Goal: Task Accomplishment & Management: Use online tool/utility

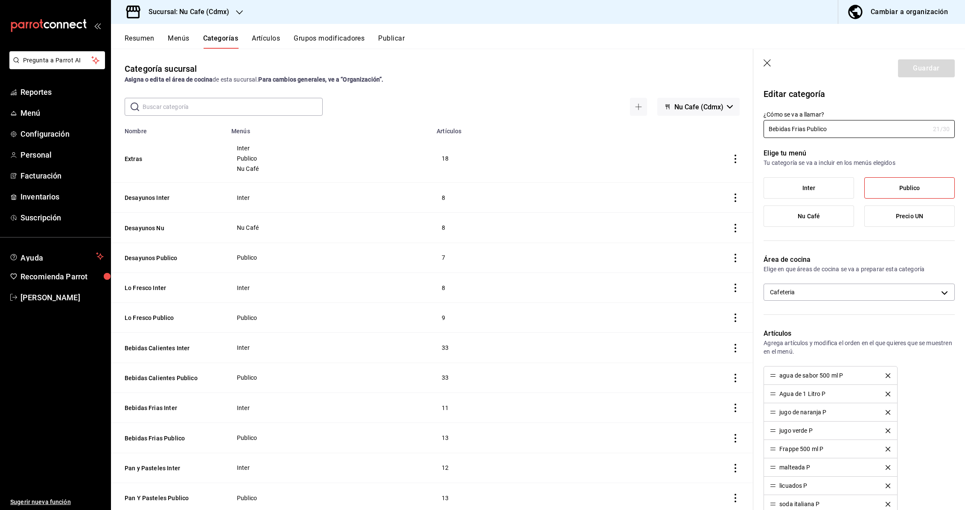
scroll to position [185, 0]
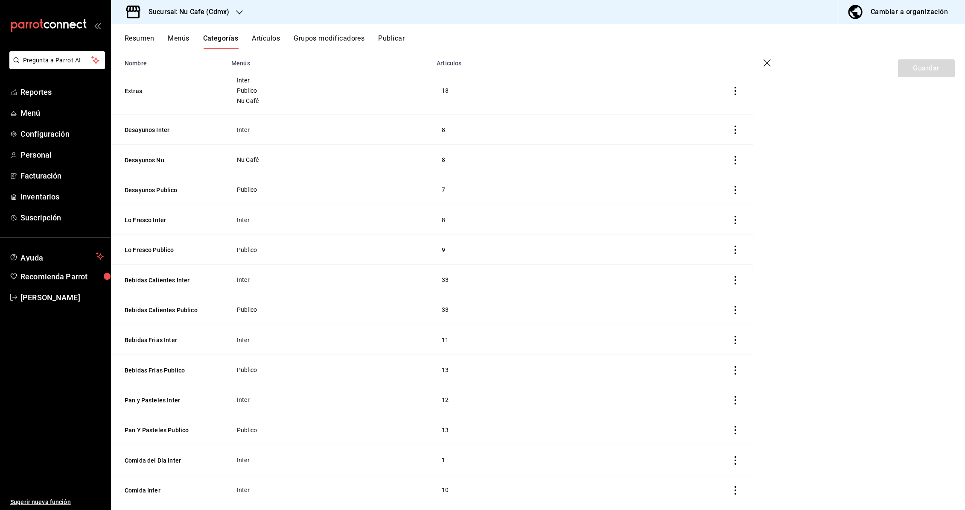
scroll to position [82, 0]
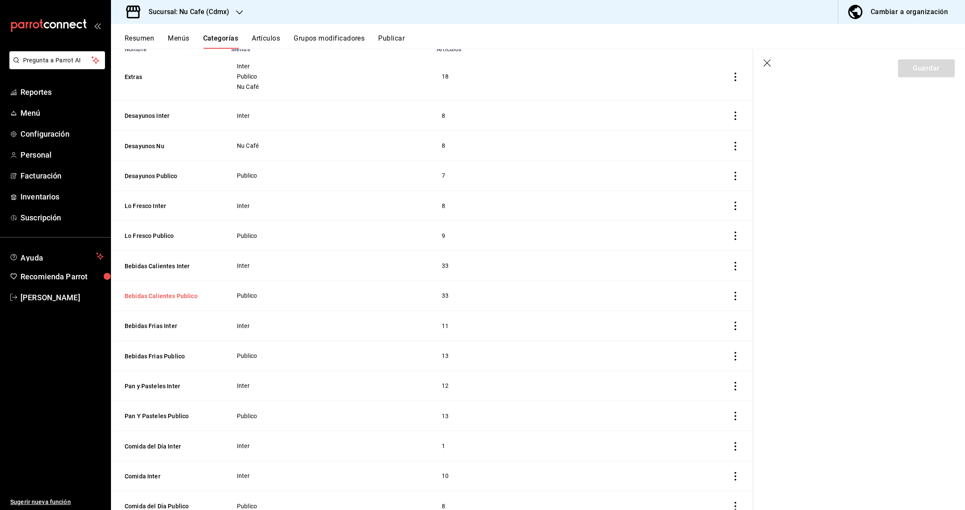
click at [178, 296] on button "Bebidas Calientes Publico" at bounding box center [167, 296] width 85 height 9
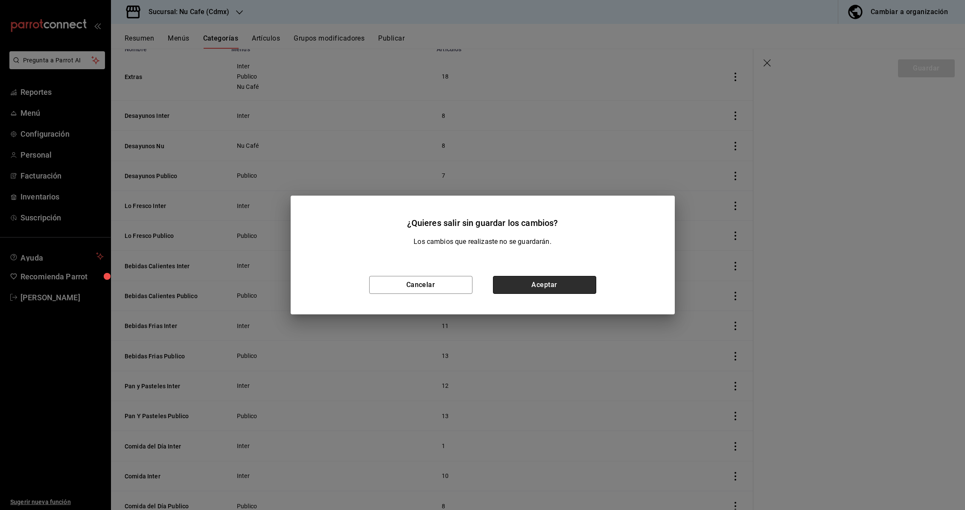
click at [529, 286] on button "Aceptar" at bounding box center [544, 285] width 103 height 18
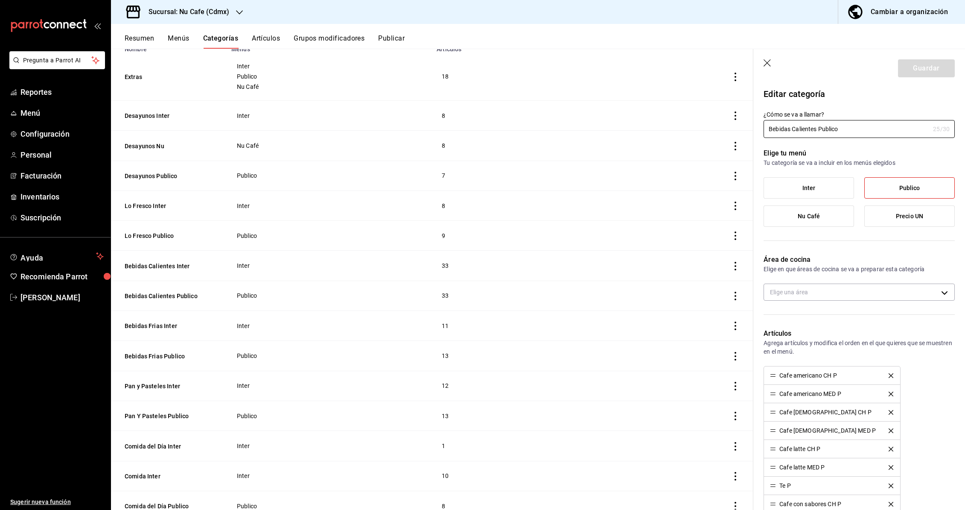
type input "5a4194f7-261a-4b4e-bded-3bc76576737d"
radio input "false"
radio input "true"
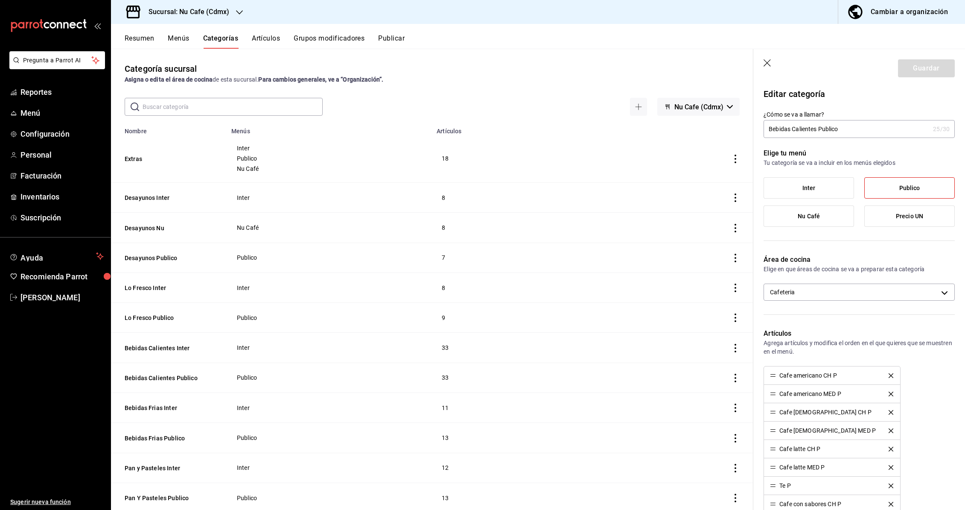
click at [272, 41] on button "Artículos" at bounding box center [266, 41] width 28 height 15
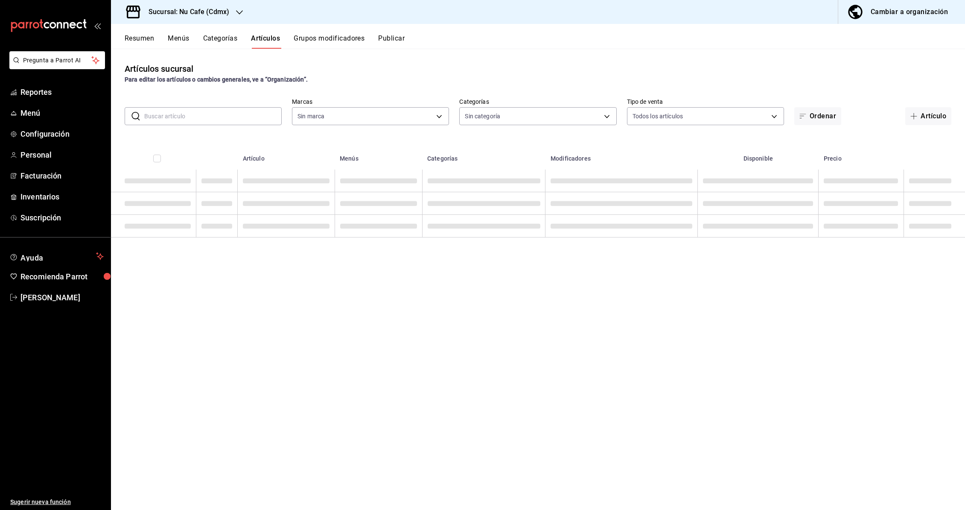
type input "0eed2892-7b63-413a-8f7e-1edbe76bc373"
type input "bff11573-8288-425e-8a69-b3f5f84299b1,f592ace0-87a9-4565-a19c-ed486b3f4afa,9f45e…"
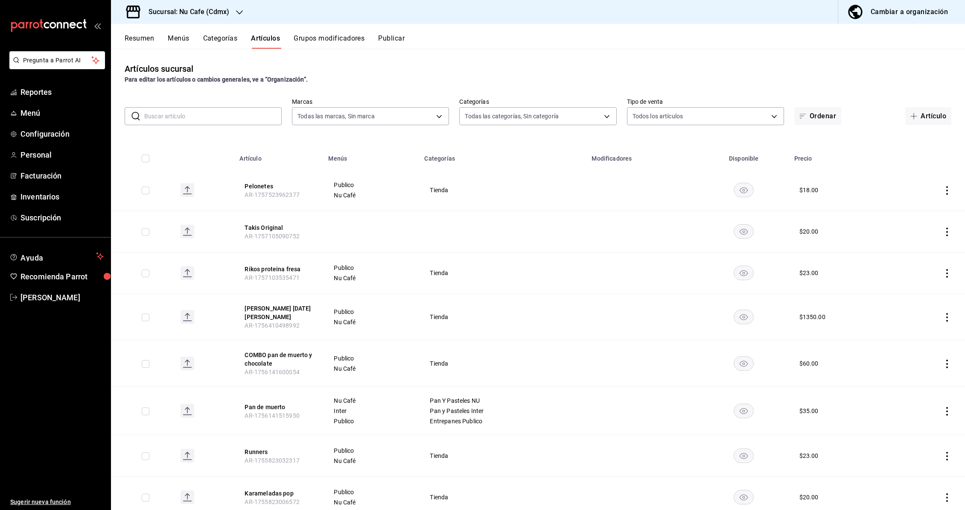
click at [189, 115] on input "text" at bounding box center [212, 116] width 137 height 17
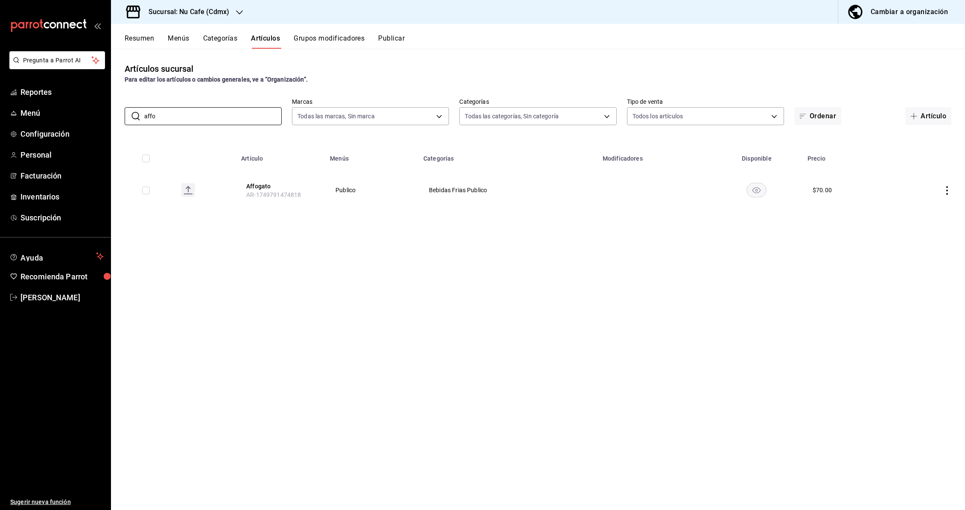
type input "affo"
click at [254, 186] on button "Affogato" at bounding box center [280, 186] width 68 height 9
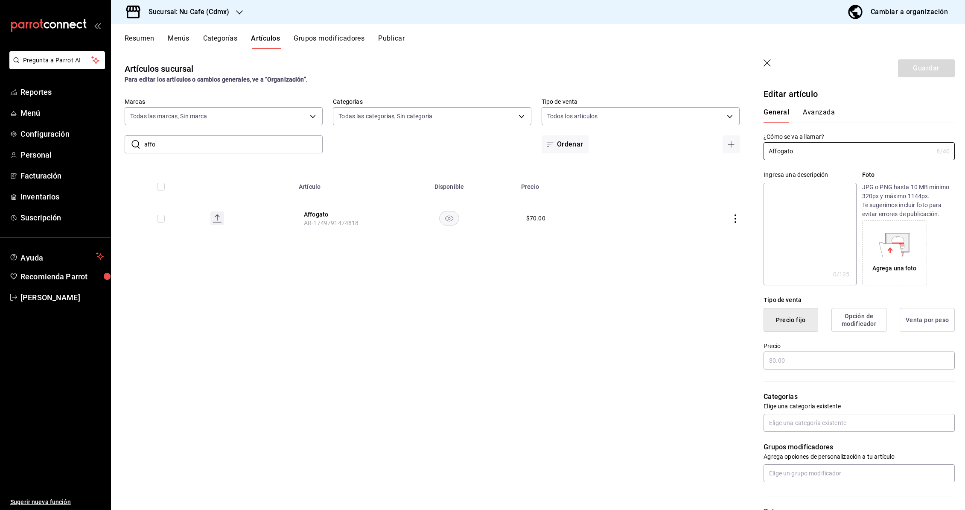
type input "$70.00"
radio input "false"
radio input "true"
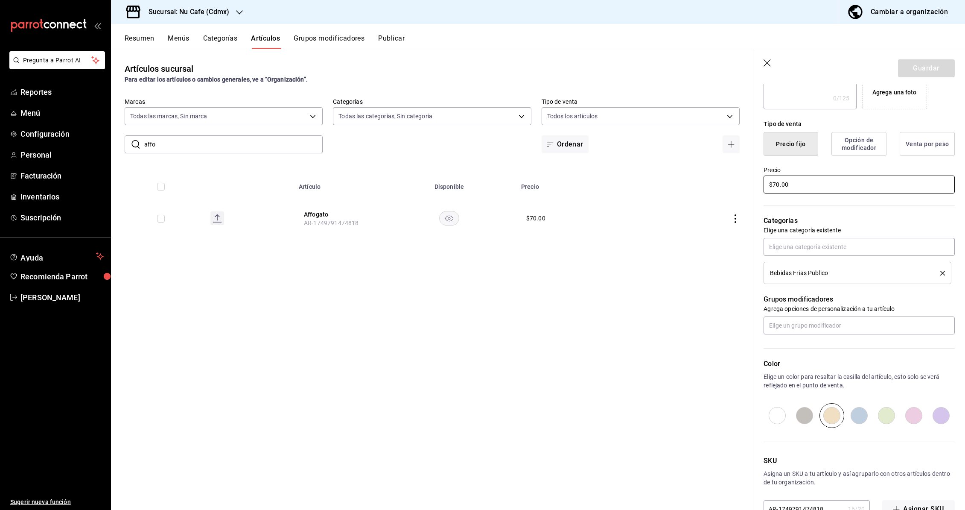
scroll to position [201, 0]
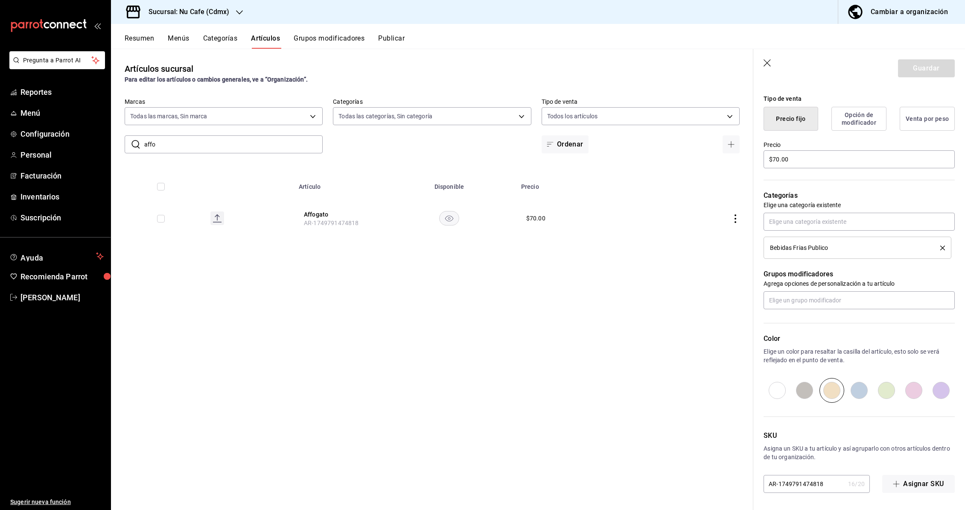
click at [860, 120] on button "Opción de modificador" at bounding box center [859, 119] width 55 height 24
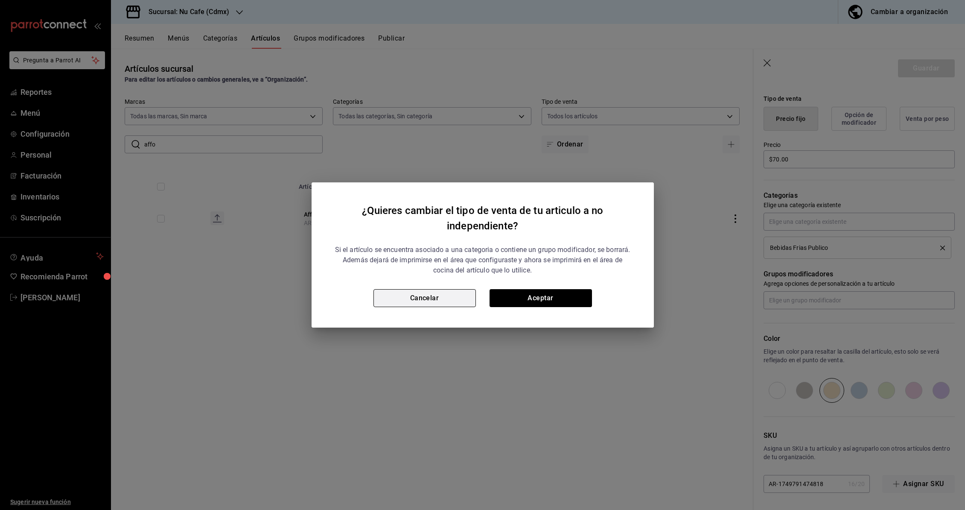
click at [430, 297] on button "Cancelar" at bounding box center [425, 298] width 102 height 18
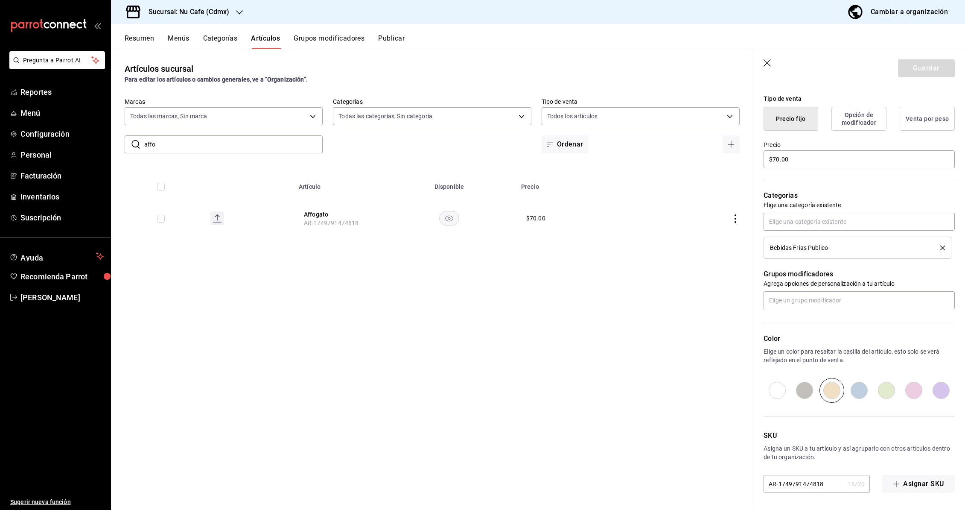
scroll to position [0, 0]
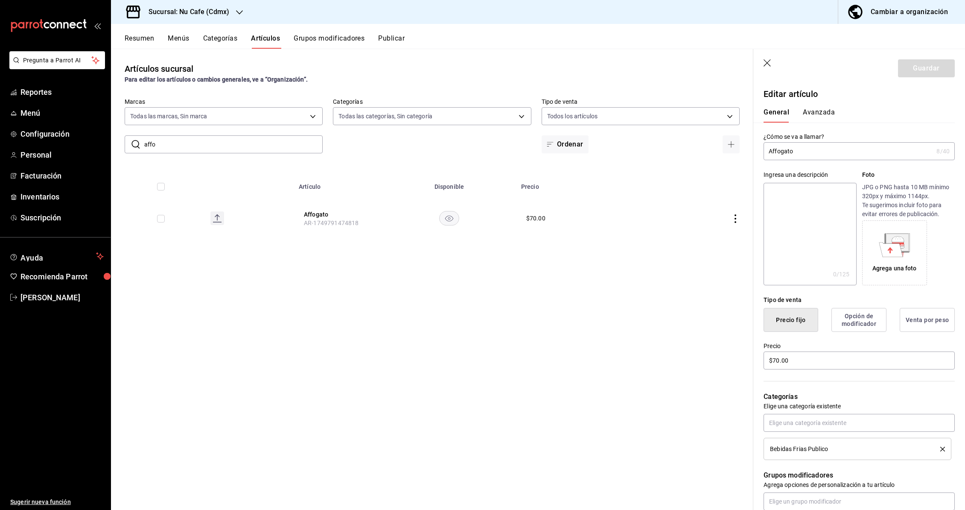
click at [828, 115] on button "Avanzada" at bounding box center [819, 115] width 32 height 15
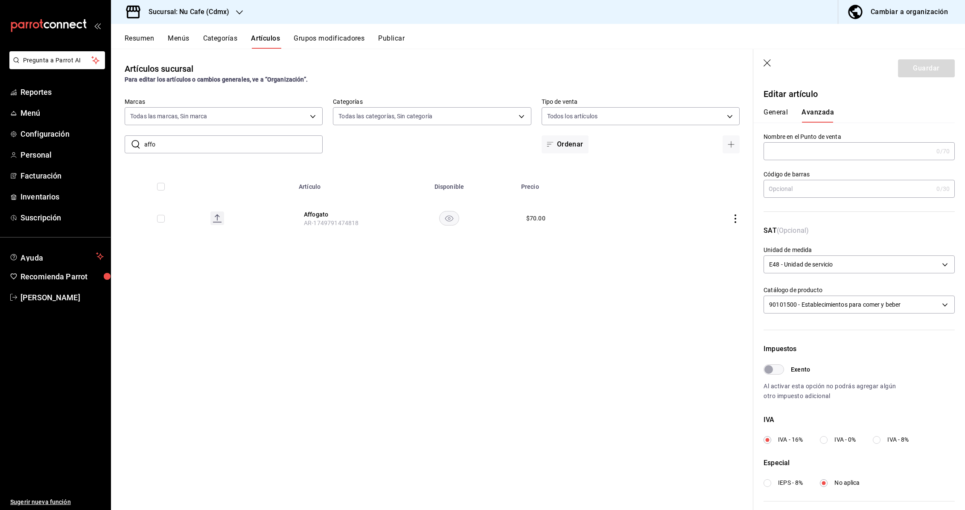
click at [781, 116] on button "General" at bounding box center [776, 115] width 24 height 15
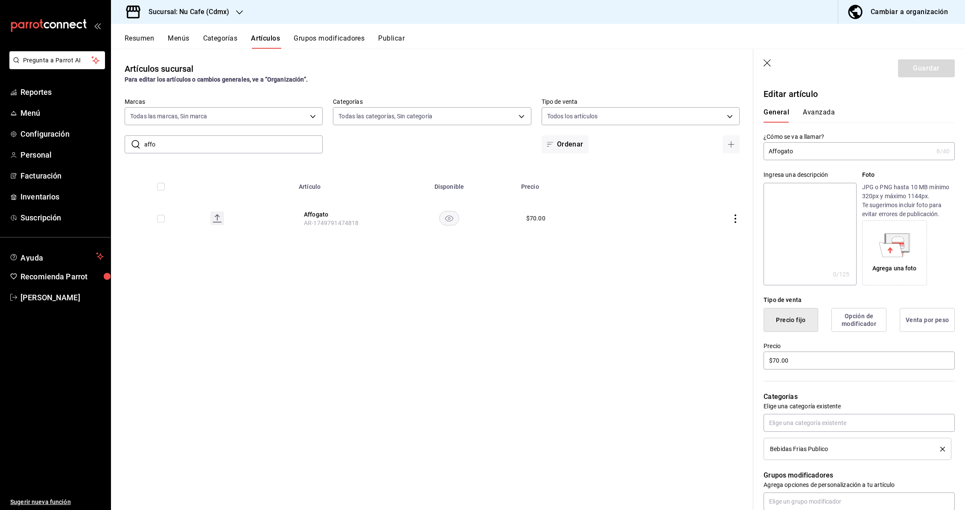
click at [441, 277] on div "Artículos sucursal Para editar los artículos o cambios generales, ve a “Organiz…" at bounding box center [432, 279] width 642 height 461
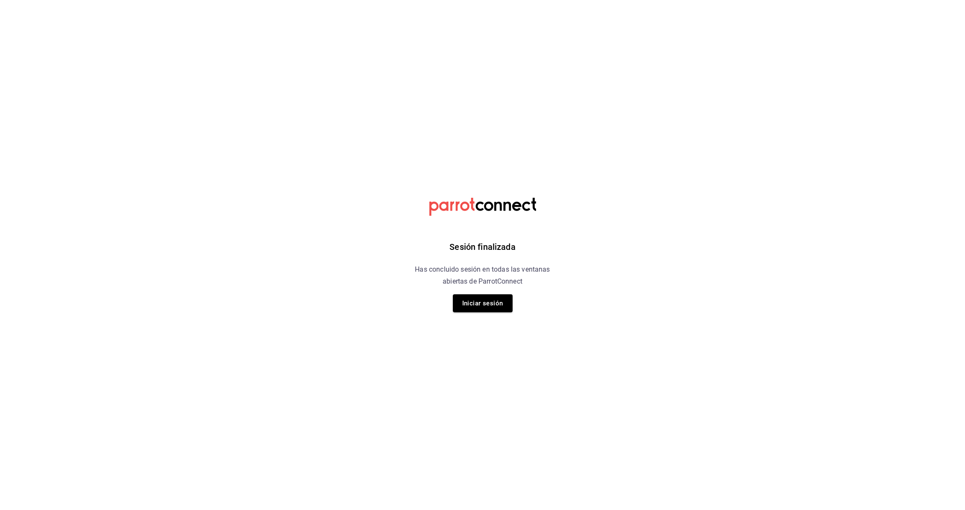
drag, startPoint x: 499, startPoint y: 306, endPoint x: 394, endPoint y: 232, distance: 128.6
click at [499, 306] on button "Iniciar sesión" at bounding box center [483, 303] width 60 height 18
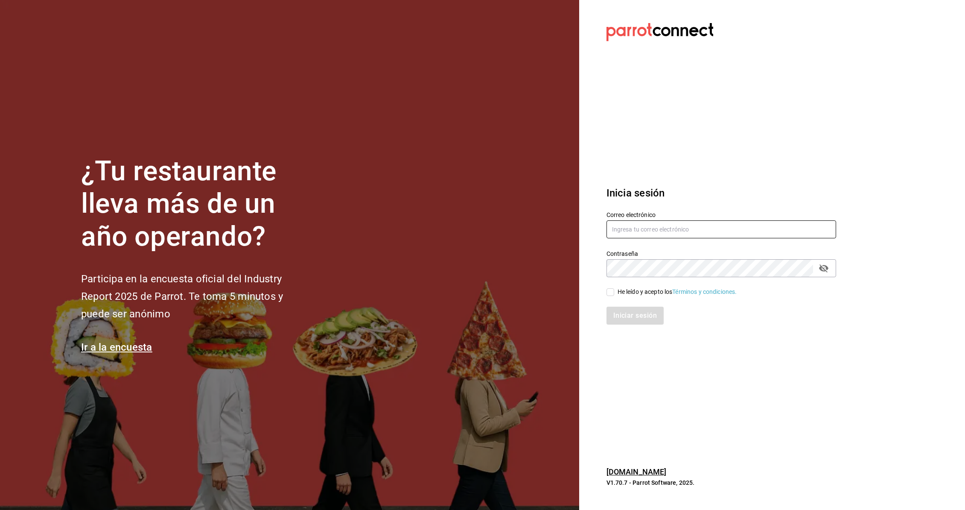
click at [628, 225] on input "text" at bounding box center [722, 229] width 230 height 18
type input "aurbano@debocaenboca.net"
click at [607, 293] on input "He leído y acepto los Términos y condiciones." at bounding box center [611, 292] width 8 height 8
checkbox input "true"
click at [626, 314] on button "Iniciar sesión" at bounding box center [636, 316] width 58 height 18
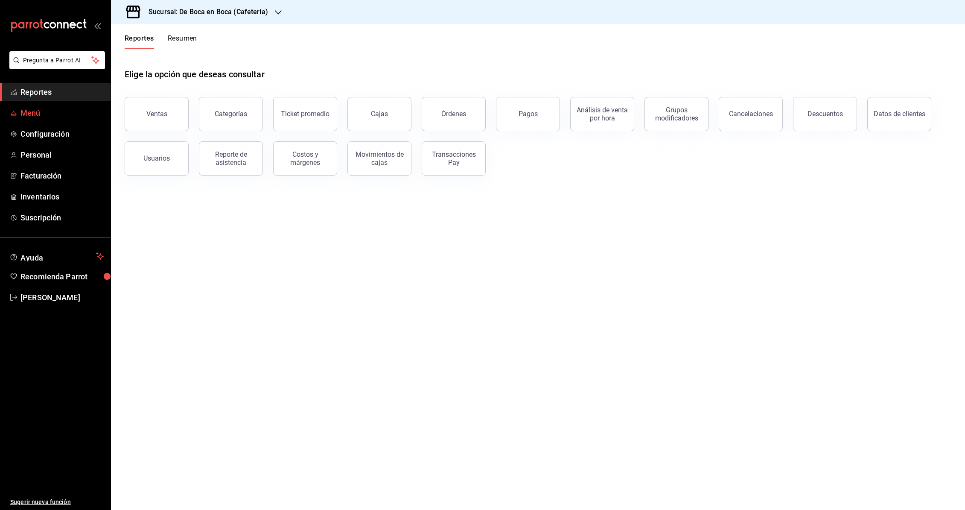
click at [35, 115] on span "Menú" at bounding box center [61, 113] width 83 height 12
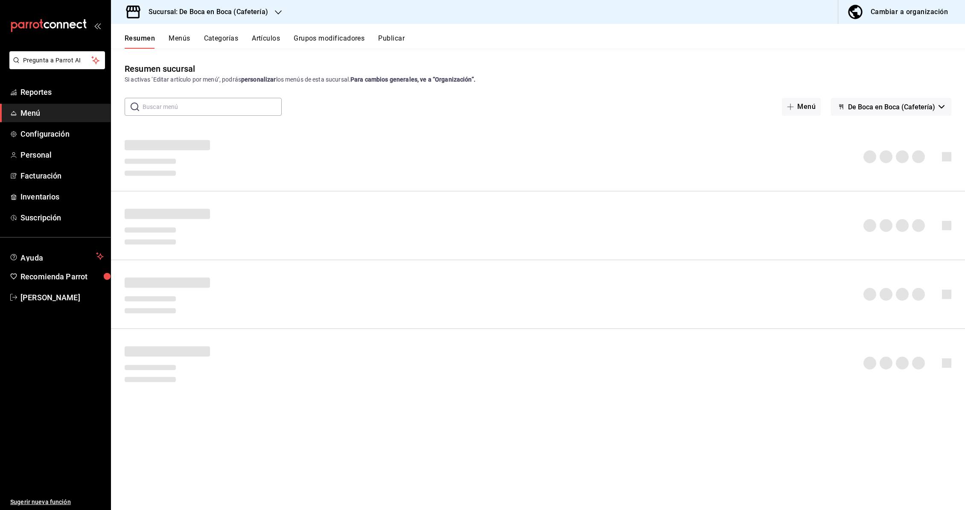
click at [277, 12] on icon "button" at bounding box center [278, 12] width 7 height 7
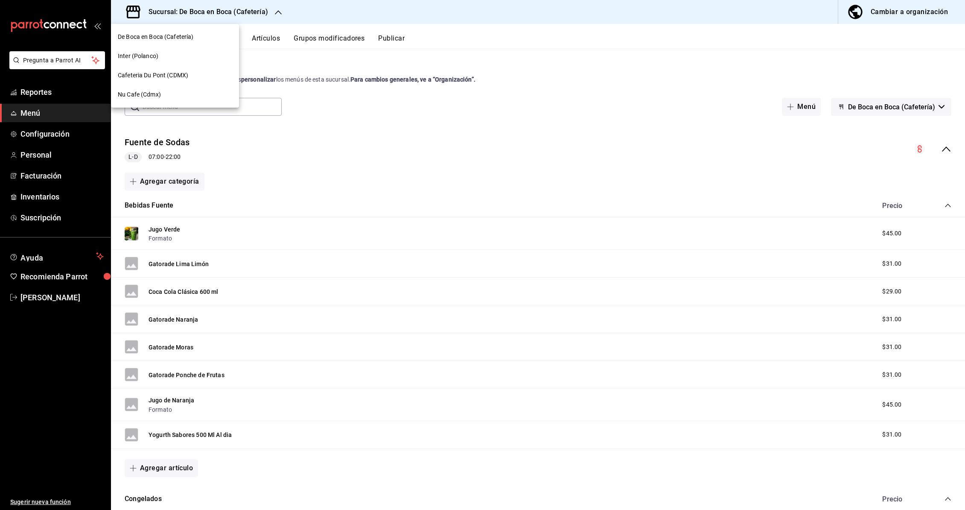
click at [170, 92] on div "Nu Cafe (Cdmx)" at bounding box center [175, 94] width 114 height 9
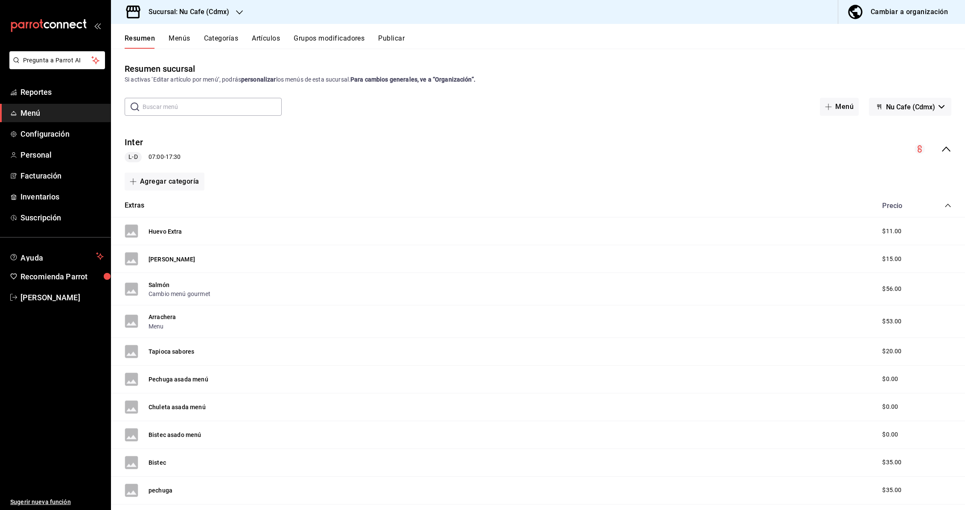
click at [181, 41] on button "Menús" at bounding box center [179, 41] width 21 height 15
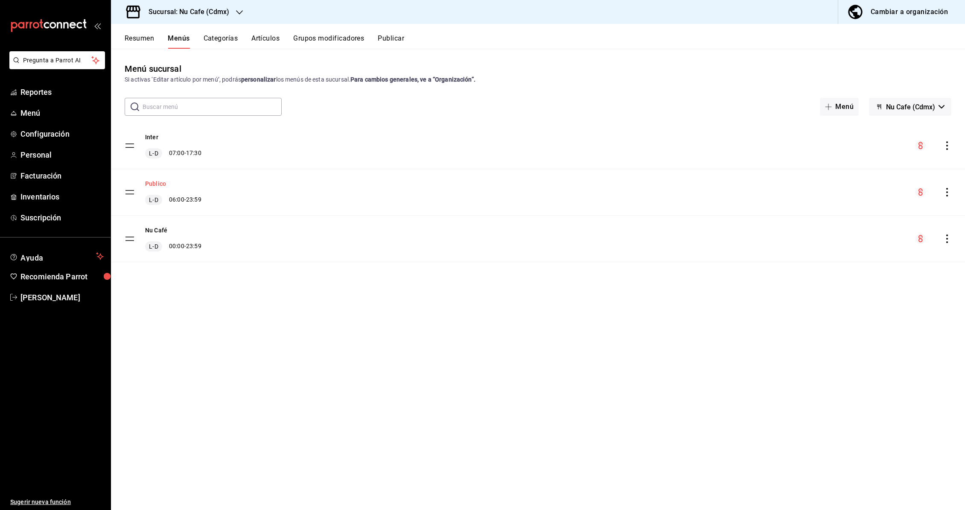
click at [160, 184] on button "Publico" at bounding box center [155, 183] width 21 height 9
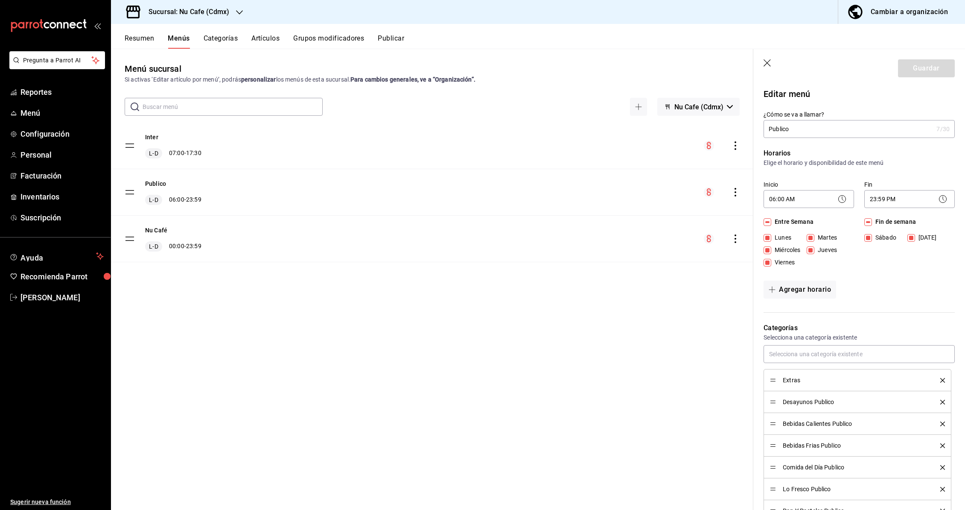
click at [768, 61] on icon "button" at bounding box center [767, 62] width 7 height 7
checkbox input "false"
type input "1758826278680"
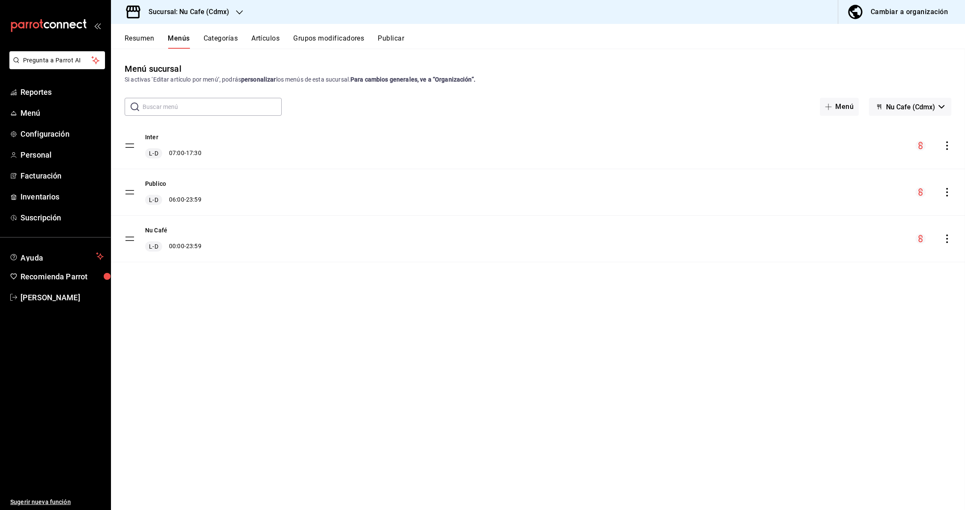
checkbox input "false"
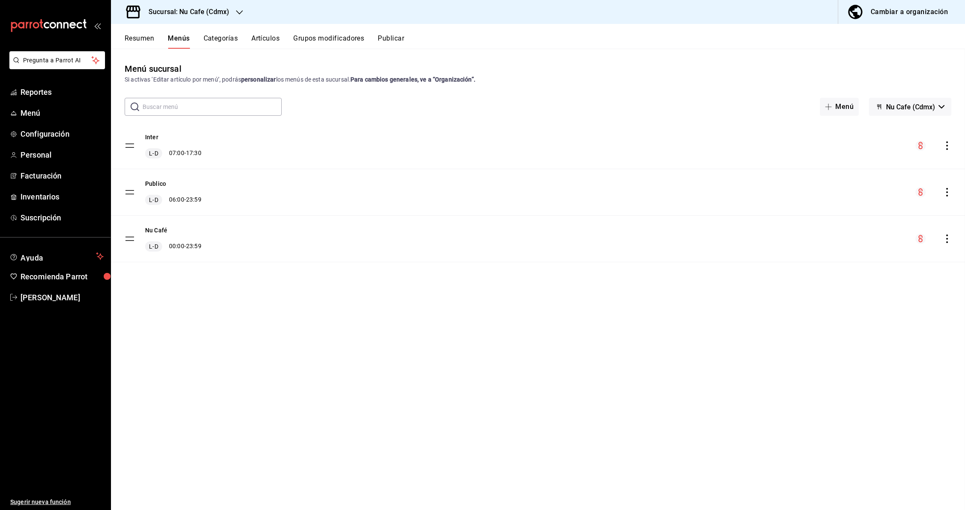
checkbox input "false"
click at [257, 36] on button "Artículos" at bounding box center [265, 41] width 28 height 15
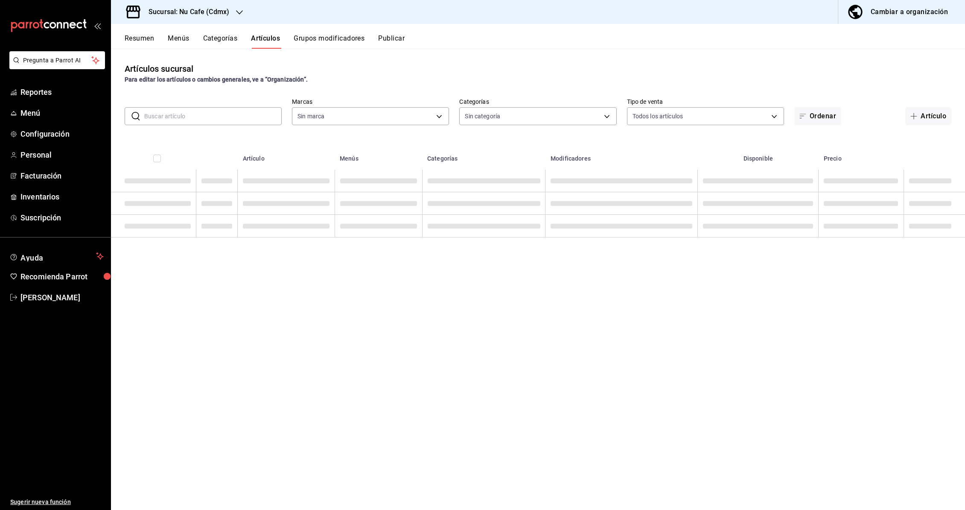
type input "0eed2892-7b63-413a-8f7e-1edbe76bc373"
type input "bff11573-8288-425e-8a69-b3f5f84299b1,f592ace0-87a9-4565-a19c-ed486b3f4afa,9f45e…"
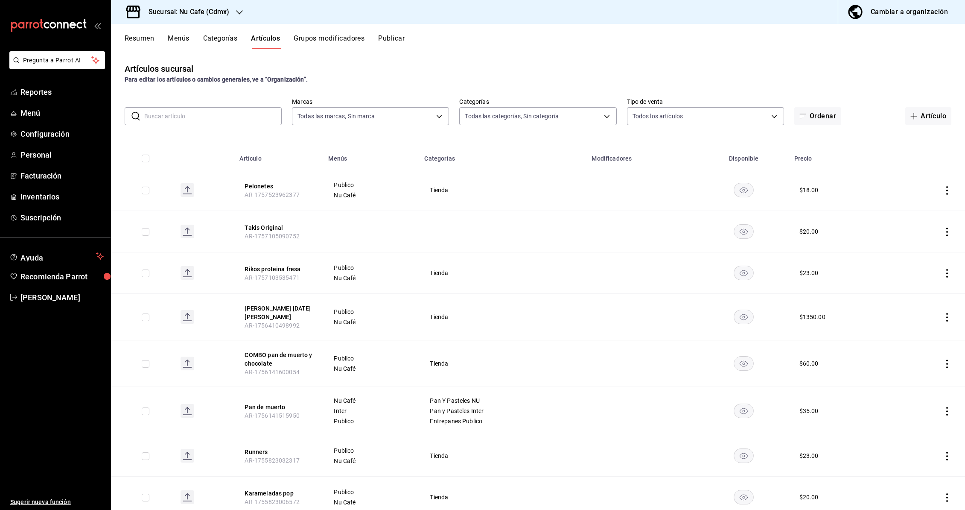
click at [215, 112] on input "text" at bounding box center [212, 116] width 137 height 17
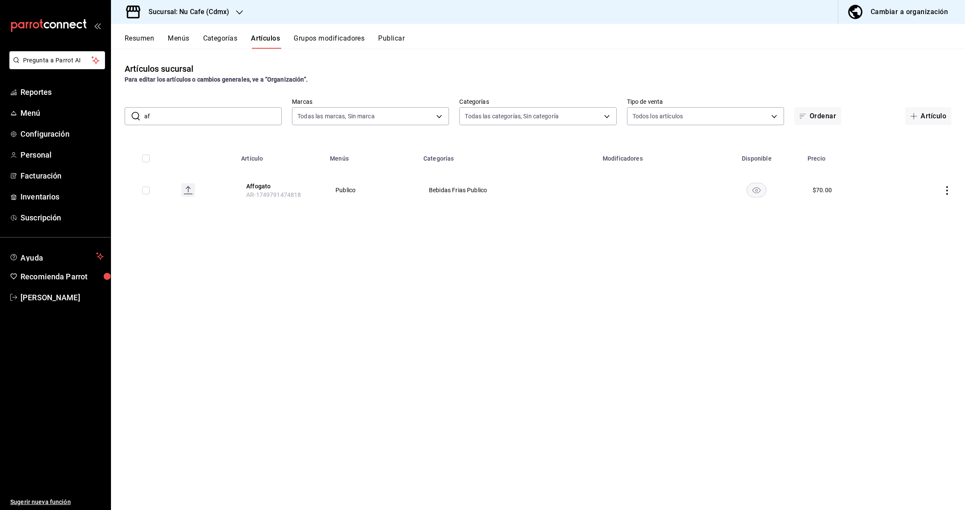
type input "a"
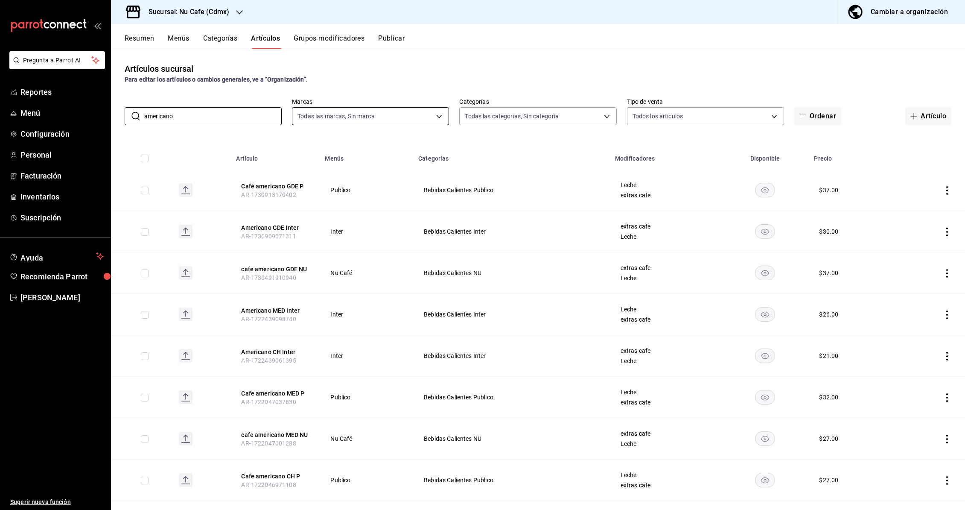
click at [429, 115] on body "Pregunta a Parrot AI Reportes Menú Configuración Personal Facturación Inventari…" at bounding box center [482, 255] width 965 height 510
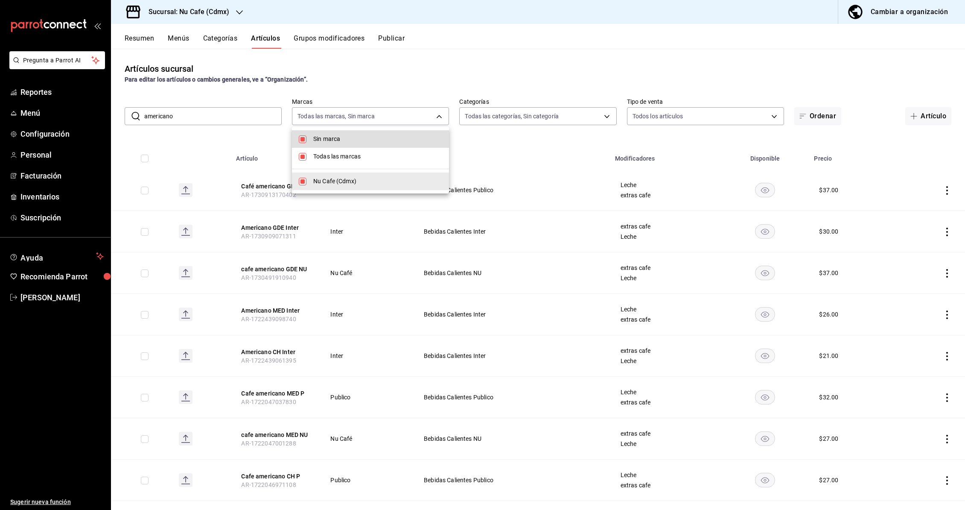
click at [519, 117] on div at bounding box center [482, 255] width 965 height 510
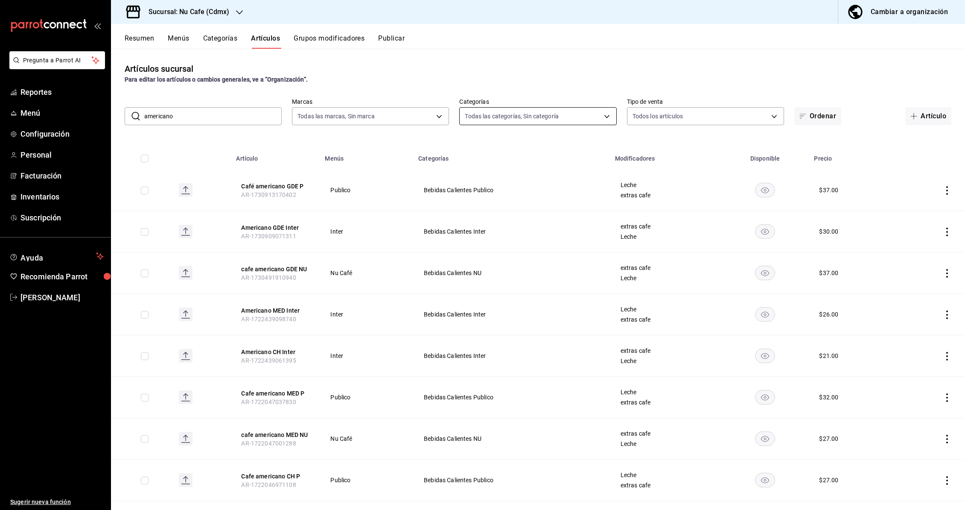
click at [578, 121] on body "Pregunta a Parrot AI Reportes Menú Configuración Personal Facturación Inventari…" at bounding box center [482, 255] width 965 height 510
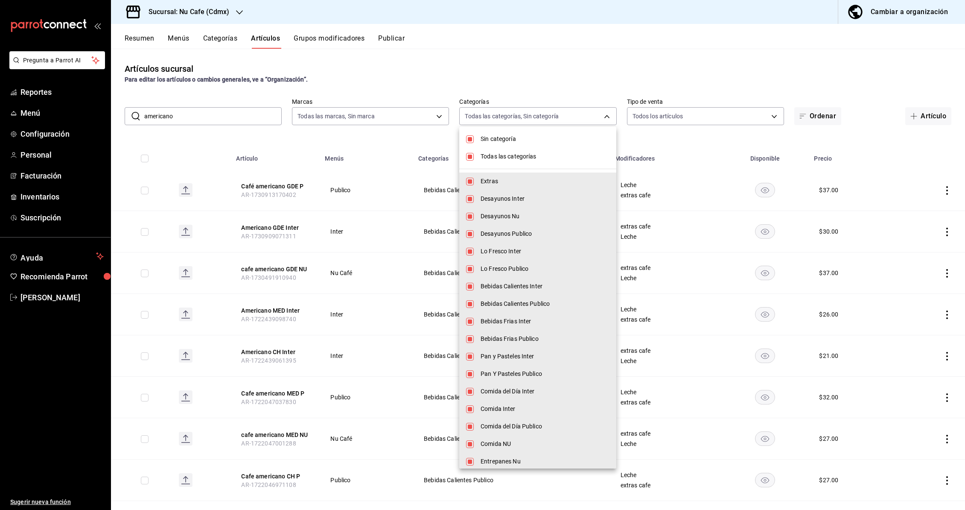
click at [727, 118] on div at bounding box center [482, 255] width 965 height 510
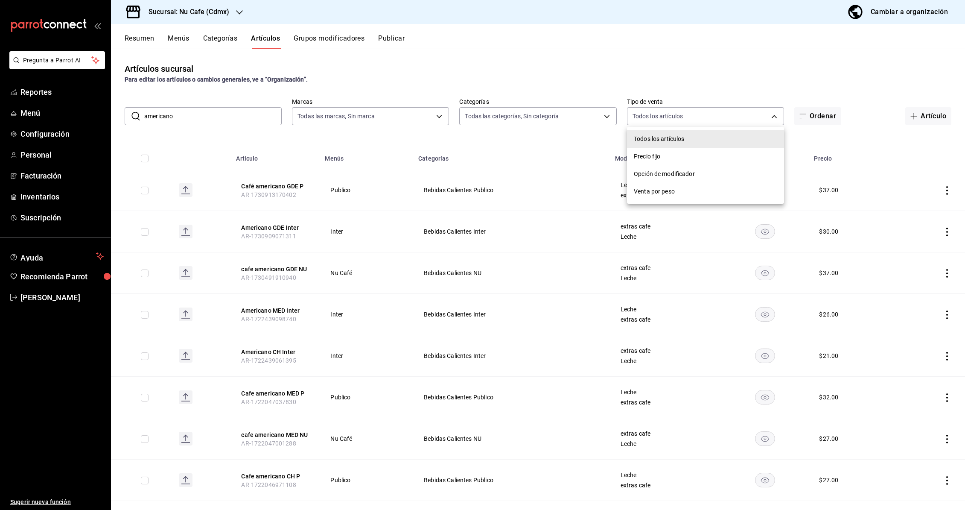
click at [760, 118] on body "Pregunta a Parrot AI Reportes Menú Configuración Personal Facturación Inventari…" at bounding box center [482, 255] width 965 height 510
click at [541, 76] on div at bounding box center [482, 255] width 965 height 510
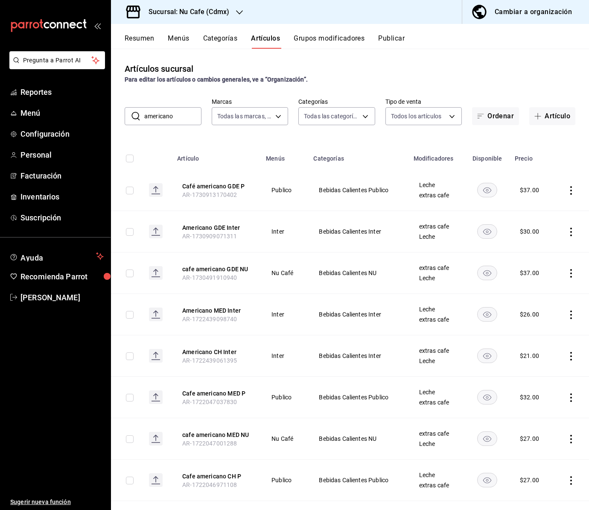
drag, startPoint x: 176, startPoint y: 117, endPoint x: 139, endPoint y: 115, distance: 36.8
click at [139, 115] on div "​ americano ​" at bounding box center [163, 116] width 77 height 18
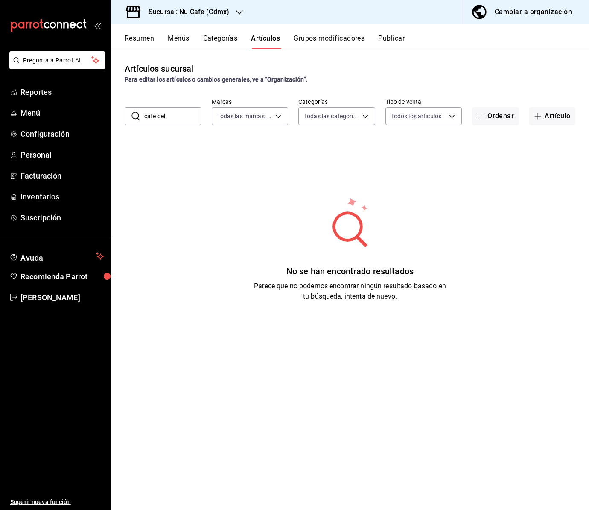
drag, startPoint x: 171, startPoint y: 115, endPoint x: 128, endPoint y: 117, distance: 43.2
click at [128, 117] on div "​ cafe del ​" at bounding box center [163, 116] width 77 height 18
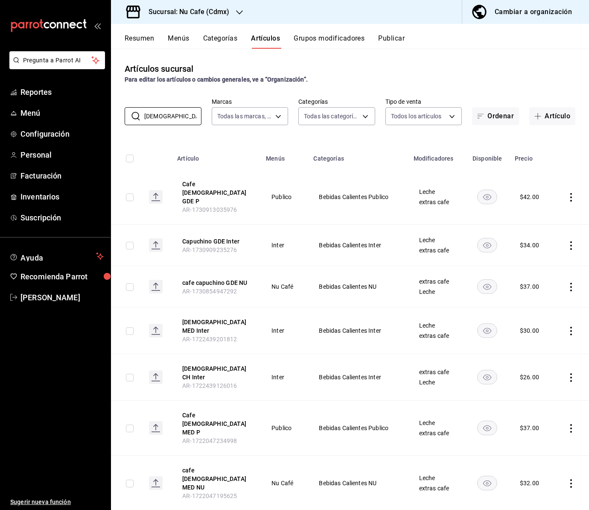
scroll to position [53, 0]
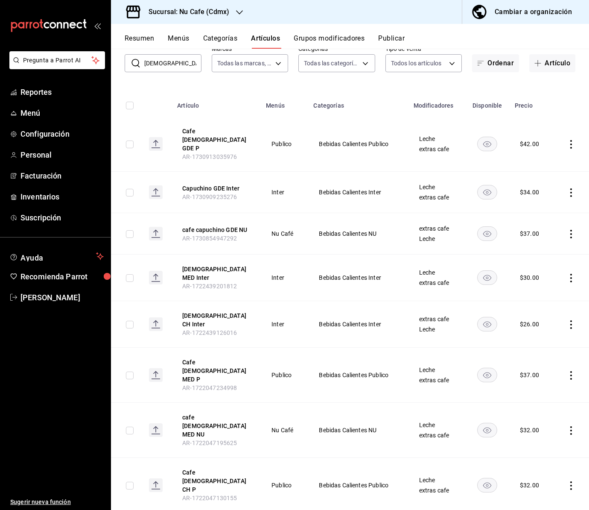
drag, startPoint x: 172, startPoint y: 64, endPoint x: 143, endPoint y: 62, distance: 28.7
click at [143, 62] on div "​ capuchin ​" at bounding box center [163, 63] width 77 height 18
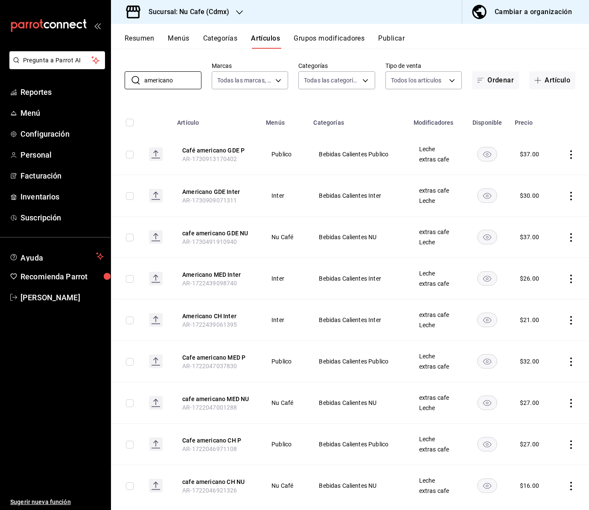
scroll to position [37, 0]
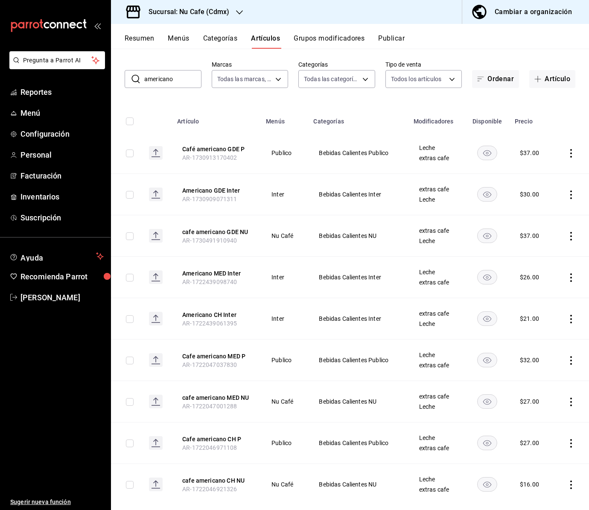
drag, startPoint x: 178, startPoint y: 82, endPoint x: 127, endPoint y: 81, distance: 51.2
click at [127, 81] on div "​ americano ​" at bounding box center [163, 79] width 77 height 18
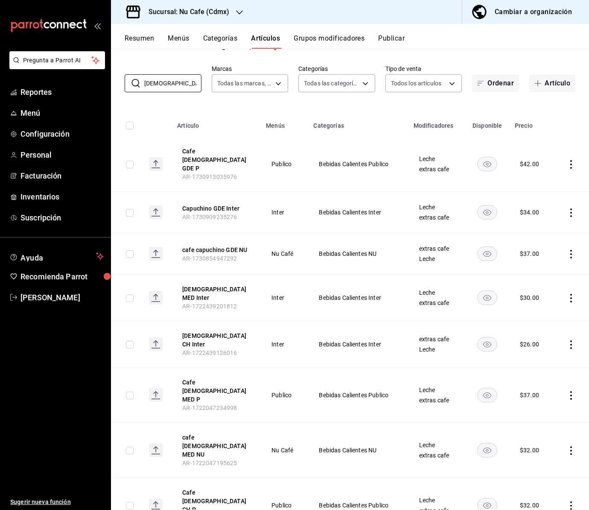
scroll to position [53, 0]
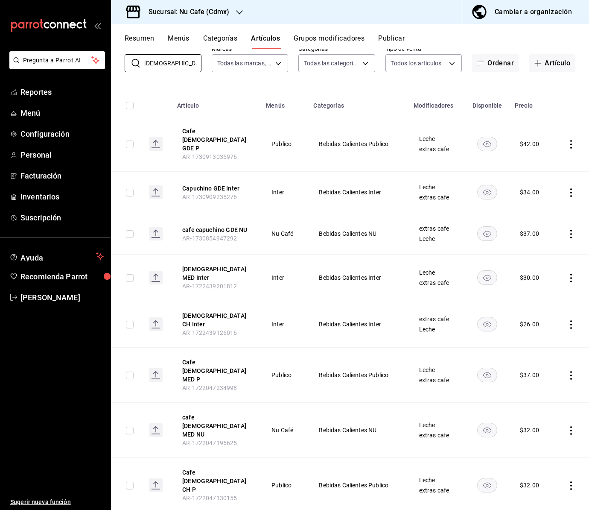
type input "capuchino"
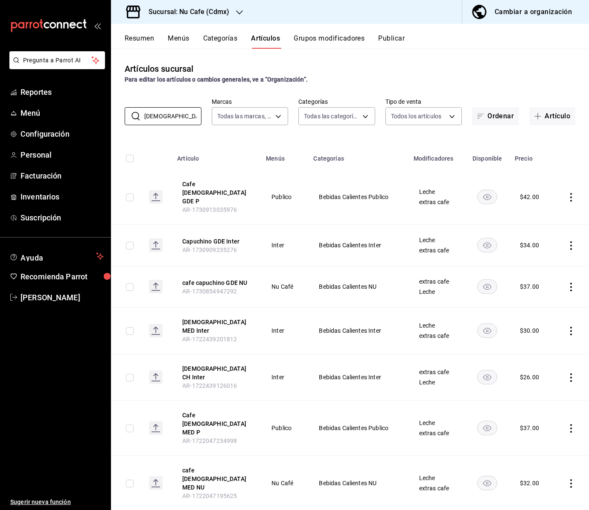
click at [239, 11] on icon "button" at bounding box center [239, 12] width 7 height 7
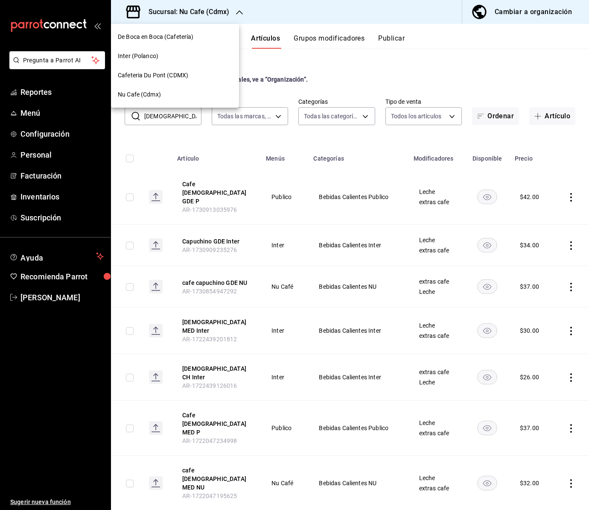
click at [168, 76] on span "Cafeteria Du Pont (CDMX)" at bounding box center [153, 75] width 70 height 9
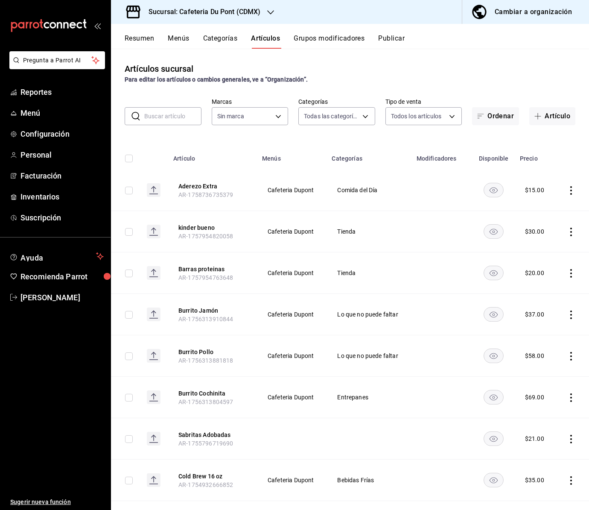
type input "c03253b1-4988-4183-8445-9a1c8a7da68d,5649d61c-5875-424e-be38-053ceca58422,a2edc…"
type input "03234600-dbf0-4e52-b833-2cd86aed28b4"
click at [171, 120] on input "text" at bounding box center [172, 116] width 57 height 17
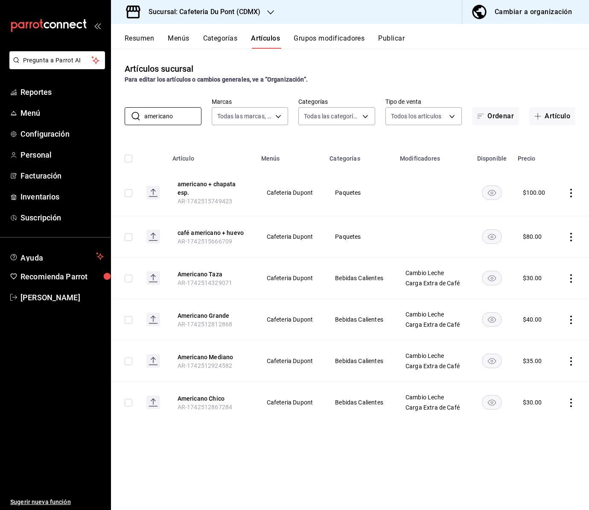
type input "americano"
click at [271, 10] on icon "button" at bounding box center [270, 12] width 7 height 7
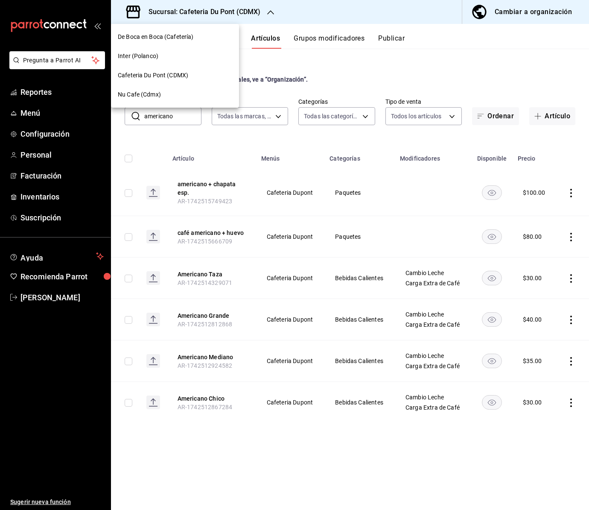
click at [142, 92] on span "Nu Cafe (Cdmx)" at bounding box center [139, 94] width 43 height 9
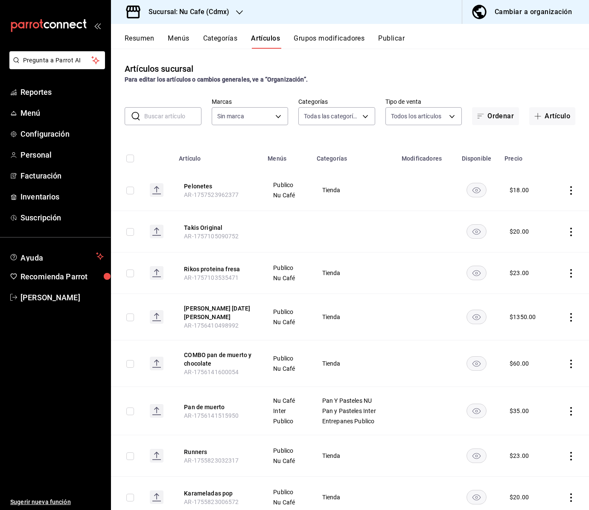
type input "bff11573-8288-425e-8a69-b3f5f84299b1,f592ace0-87a9-4565-a19c-ed486b3f4afa,9f45e…"
click at [164, 117] on input "text" at bounding box center [172, 116] width 57 height 17
type input "c"
type input "0eed2892-7b63-413a-8f7e-1edbe76bc373"
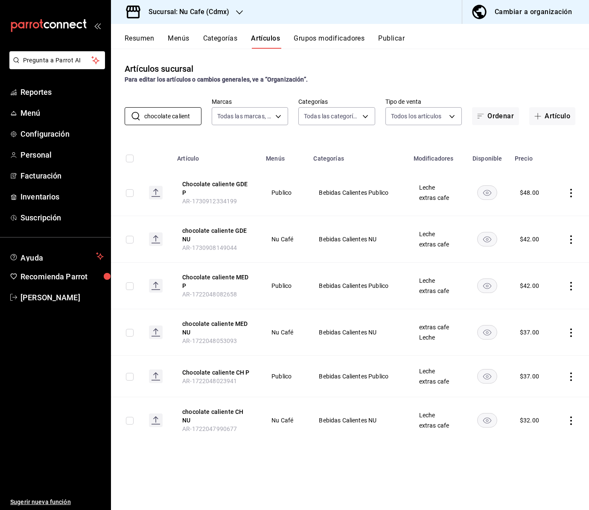
type input "chocolate calient"
click at [240, 11] on icon "button" at bounding box center [239, 12] width 7 height 7
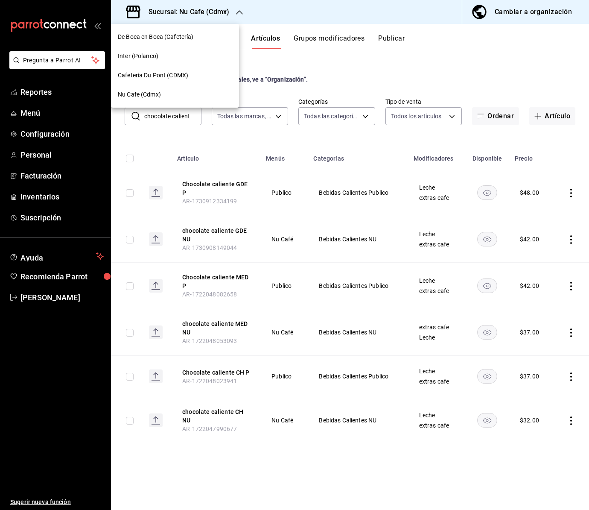
click at [160, 76] on span "Cafeteria Du Pont (CDMX)" at bounding box center [153, 75] width 70 height 9
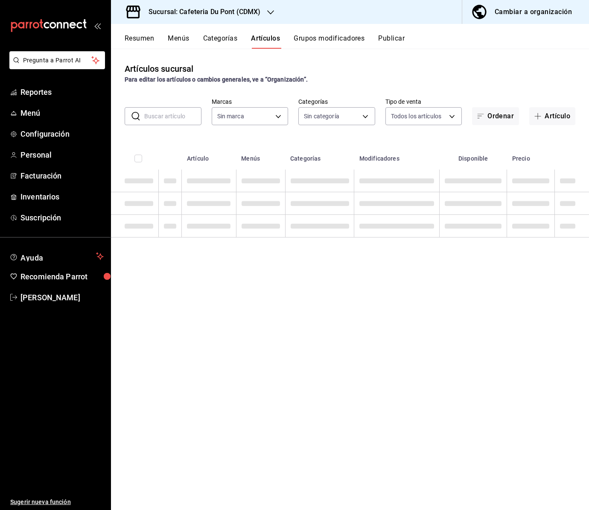
type input "c03253b1-4988-4183-8445-9a1c8a7da68d,5649d61c-5875-424e-be38-053ceca58422,a2edc…"
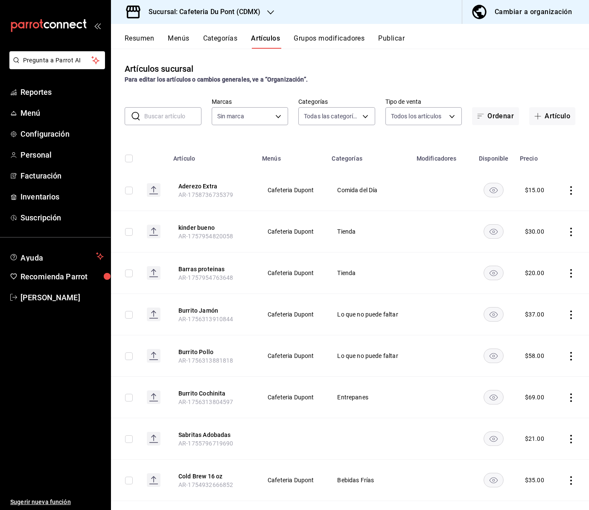
click at [170, 114] on input "text" at bounding box center [172, 116] width 57 height 17
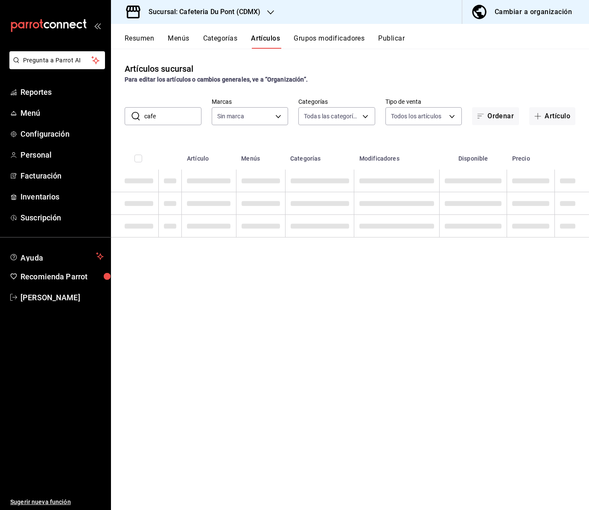
type input "cafe"
type input "03234600-dbf0-4e52-b833-2cd86aed28b4"
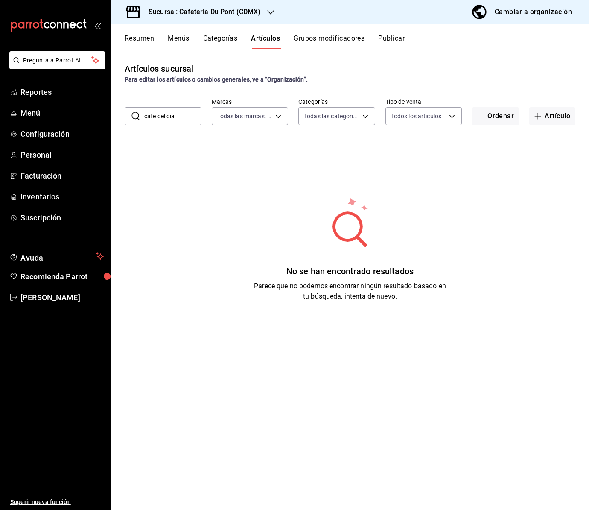
drag, startPoint x: 163, startPoint y: 117, endPoint x: 155, endPoint y: 117, distance: 7.7
click at [155, 117] on input "cafe del dia" at bounding box center [172, 116] width 57 height 17
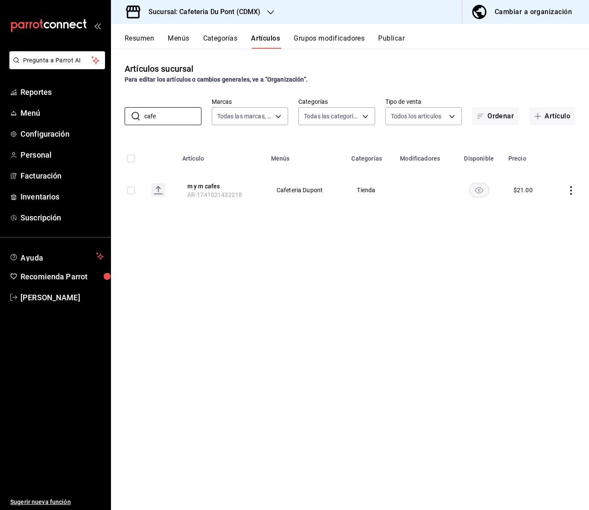
type input "cafe"
click at [270, 13] on icon "button" at bounding box center [270, 12] width 7 height 7
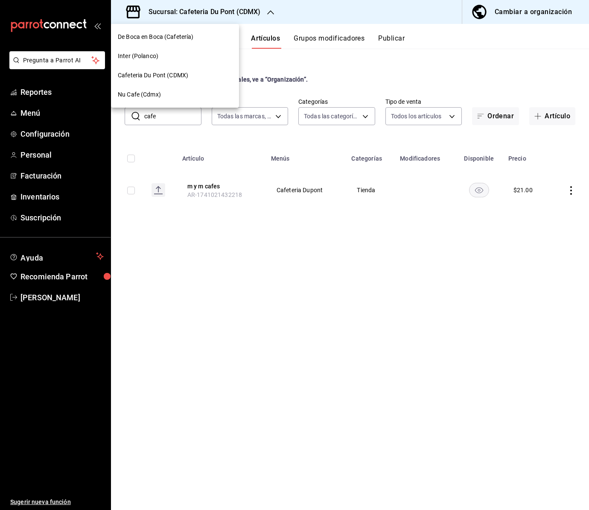
click at [153, 92] on span "Nu Cafe (Cdmx)" at bounding box center [139, 94] width 43 height 9
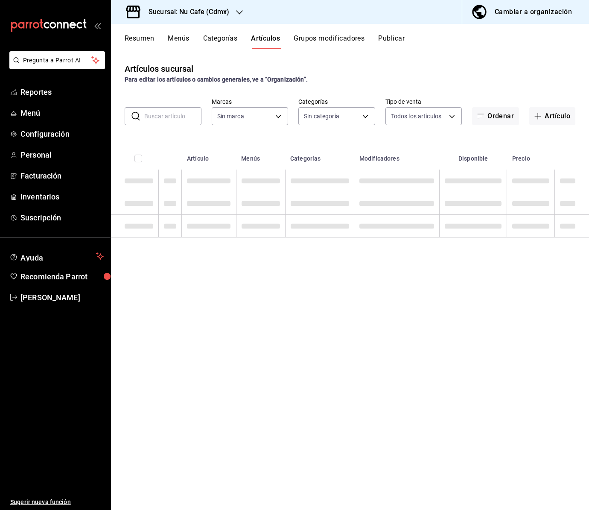
type input "bff11573-8288-425e-8a69-b3f5f84299b1,f592ace0-87a9-4565-a19c-ed486b3f4afa,9f45e…"
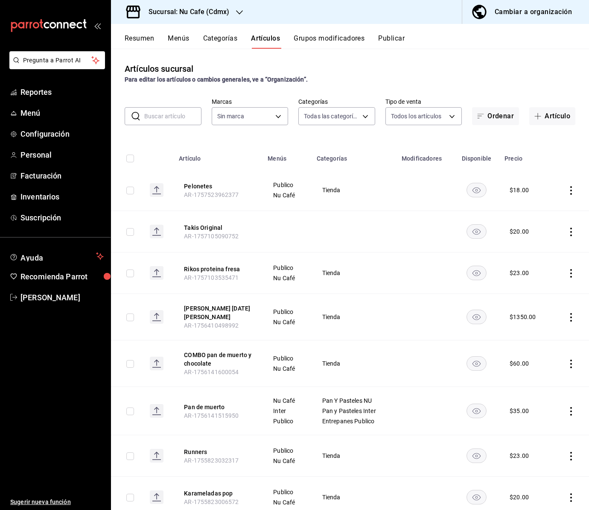
click at [164, 117] on input "text" at bounding box center [172, 116] width 57 height 17
type input "0eed2892-7b63-413a-8f7e-1edbe76bc373"
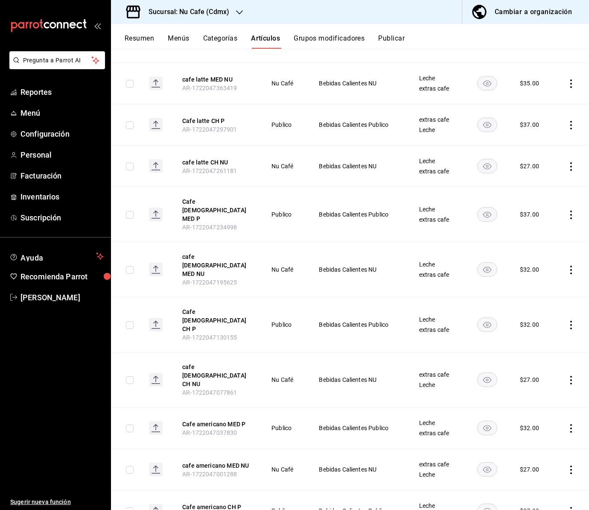
scroll to position [818, 0]
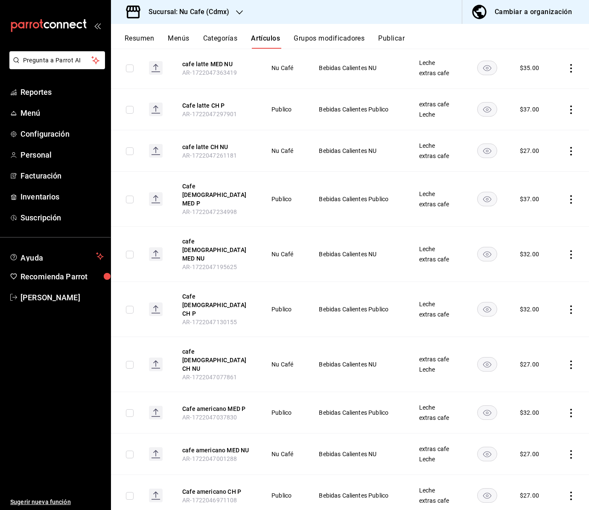
type input "cafe"
click at [233, 10] on div "Sucursal: Nu Cafe (Cdmx)" at bounding box center [182, 12] width 128 height 24
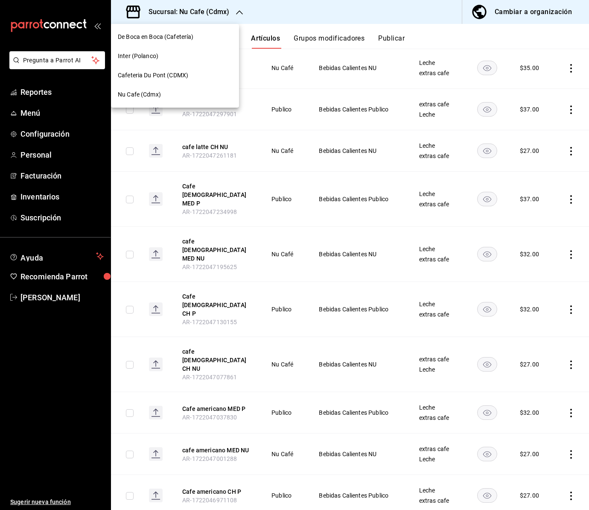
click at [181, 35] on span "De Boca en Boca (Cafetería)" at bounding box center [156, 36] width 76 height 9
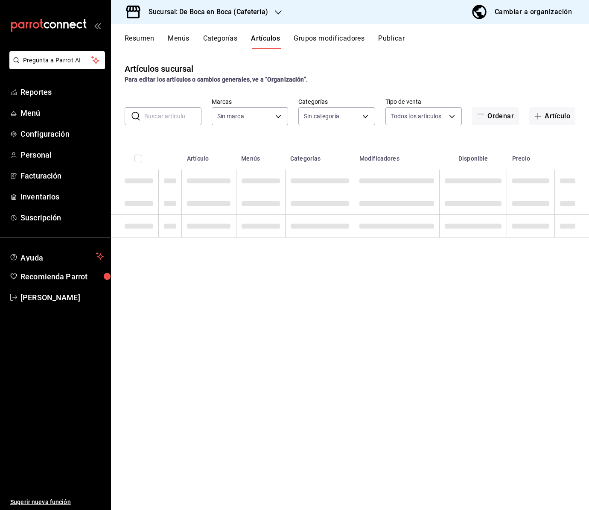
type input "96b92fd8-ecd9-4917-ae34-a503a6ec1cb7,f4369217-5354-4a5e-b4ff-cedfdf5bd663,09da8…"
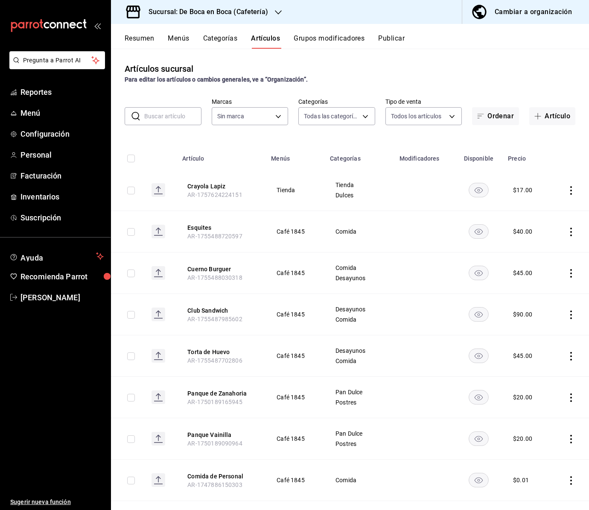
click at [158, 115] on input "text" at bounding box center [172, 116] width 57 height 17
type input "4eab8db2-e1dc-4fb3-9b1f-7fa82010a4f3"
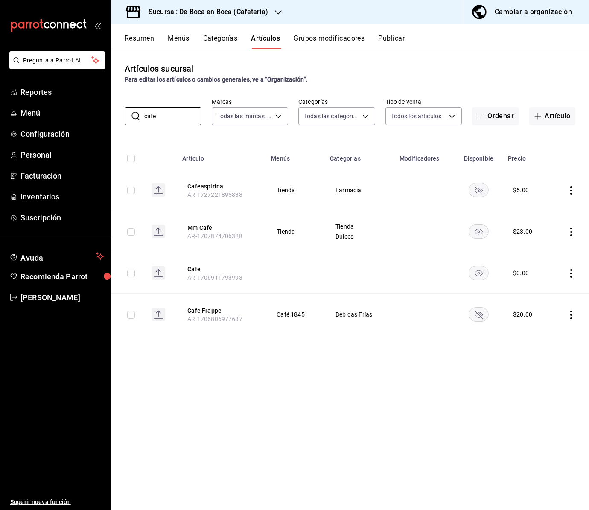
type input "cafe"
click at [275, 10] on icon "button" at bounding box center [278, 12] width 7 height 7
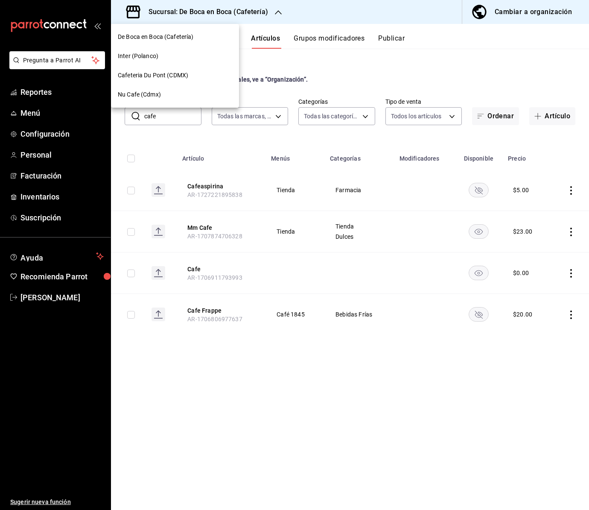
click at [130, 93] on span "Nu Cafe (Cdmx)" at bounding box center [139, 94] width 43 height 9
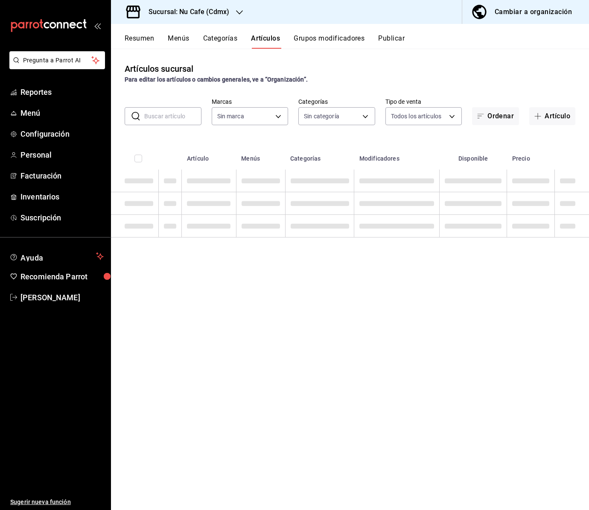
type input "bff11573-8288-425e-8a69-b3f5f84299b1,f592ace0-87a9-4565-a19c-ed486b3f4afa,9f45e…"
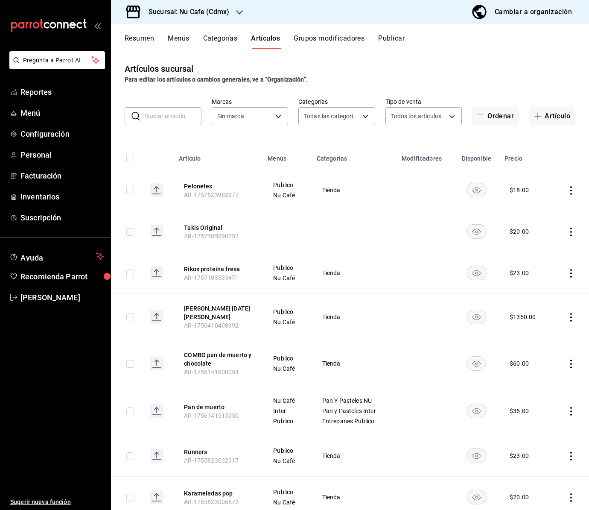
type input "0eed2892-7b63-413a-8f7e-1edbe76bc373"
click at [160, 117] on input "text" at bounding box center [172, 116] width 57 height 17
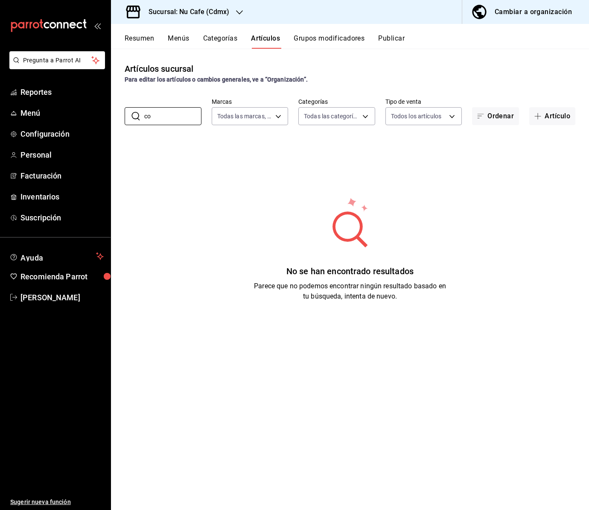
type input "c"
type input "b"
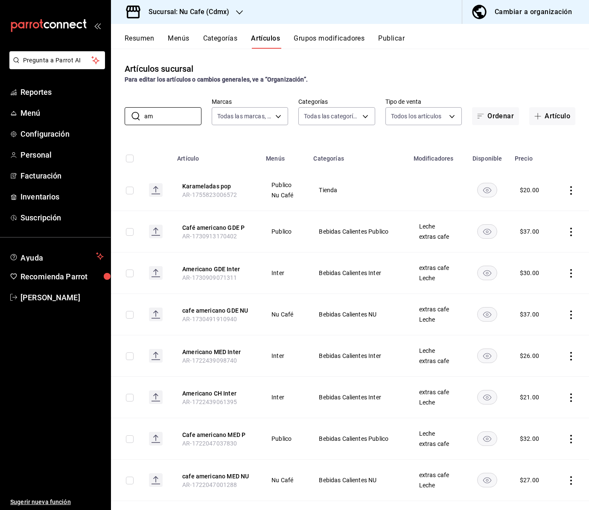
type input "a"
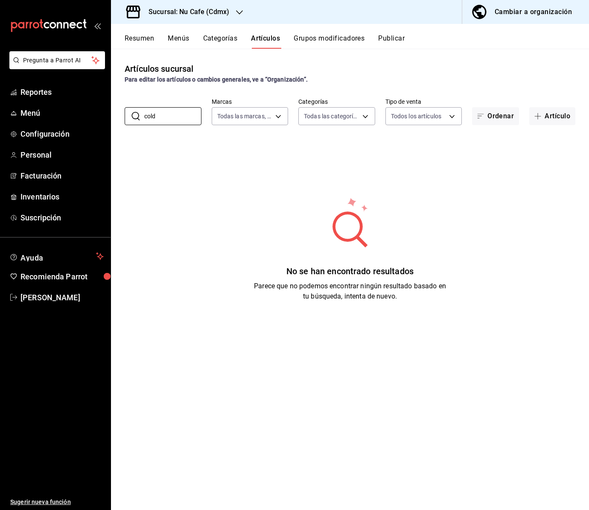
type input "cold"
click at [529, 14] on div "Cambiar a organización" at bounding box center [533, 12] width 77 height 12
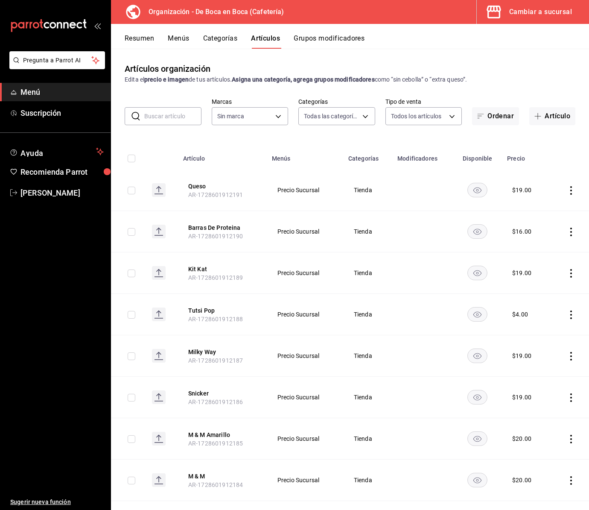
type input "2f2a1f11-d152-4191-b8e8-3663586af095,8d4d3836-833b-4f6e-83d6-e86ce109314b,b0c4d…"
type input "5e85f581-fce7-4de7-b55d-15173595795d,21b5008f-d991-4d94-8560-71229738113d"
click at [166, 116] on input "text" at bounding box center [172, 116] width 57 height 17
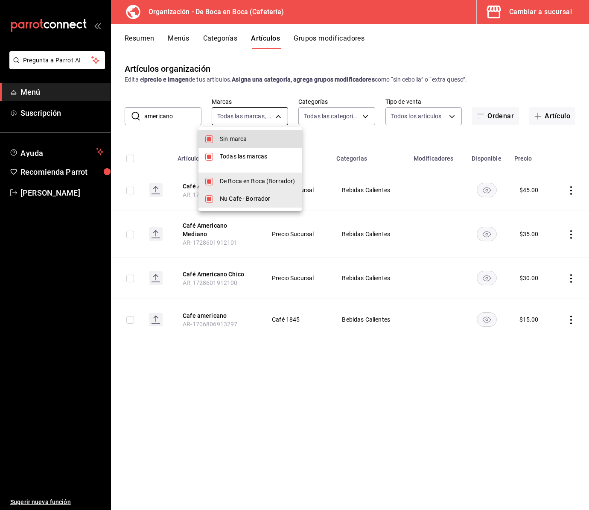
click at [272, 111] on body "Pregunta a Parrot AI Menú Suscripción Ayuda Recomienda Parrot Adrian U Sugerir …" at bounding box center [294, 255] width 589 height 510
click at [273, 115] on div at bounding box center [294, 255] width 589 height 510
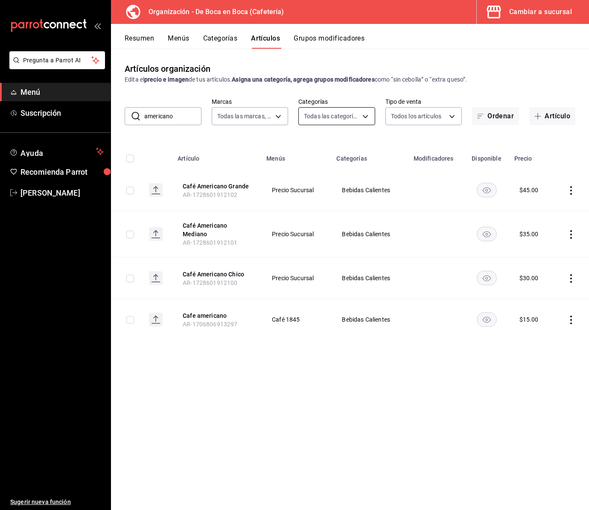
click at [338, 119] on body "Pregunta a Parrot AI Menú Suscripción Ayuda Recomienda Parrot Adrian U Sugerir …" at bounding box center [294, 255] width 589 height 510
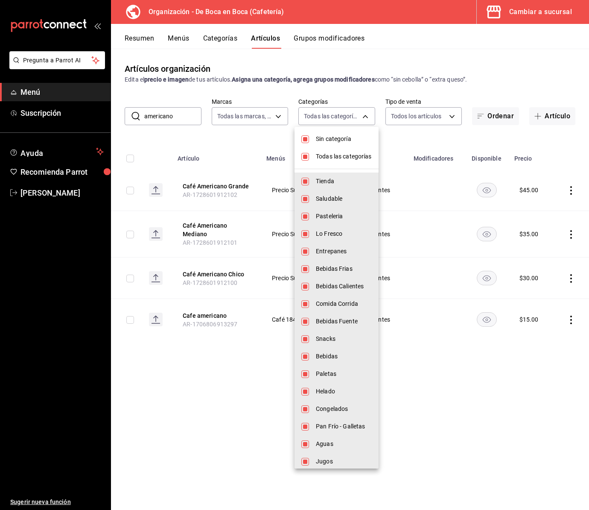
click at [340, 117] on div at bounding box center [294, 255] width 589 height 510
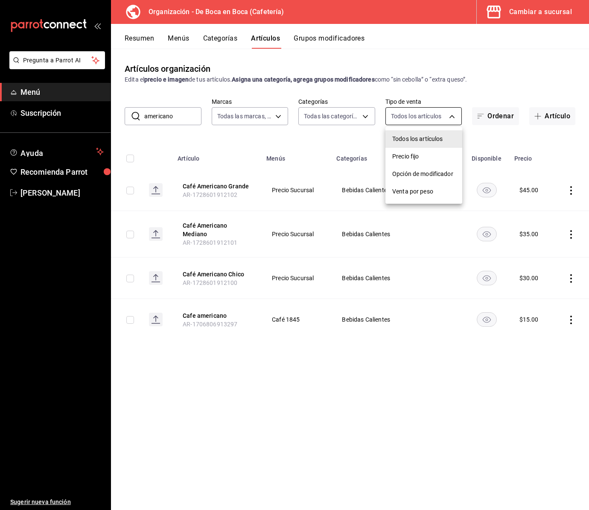
click at [406, 117] on body "Pregunta a Parrot AI Menú Suscripción Ayuda Recomienda Parrot Adrian U Sugerir …" at bounding box center [294, 255] width 589 height 510
click at [406, 117] on div at bounding box center [294, 255] width 589 height 510
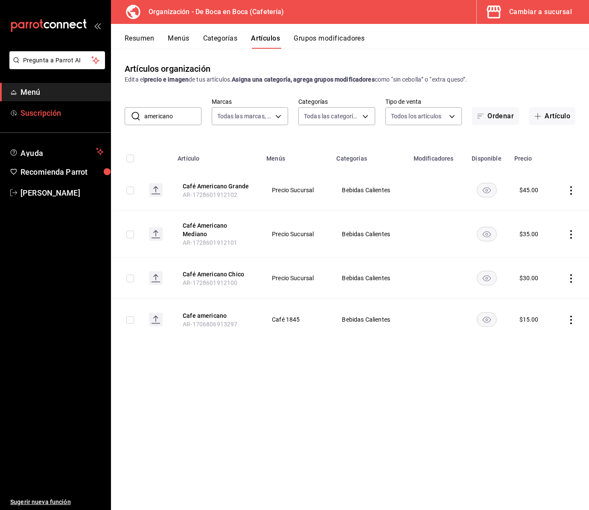
drag, startPoint x: 184, startPoint y: 118, endPoint x: 101, endPoint y: 109, distance: 82.9
click at [101, 109] on div "Pregunta a Parrot AI Menú Suscripción Ayuda Recomienda Parrot Adrian U Sugerir …" at bounding box center [294, 255] width 589 height 510
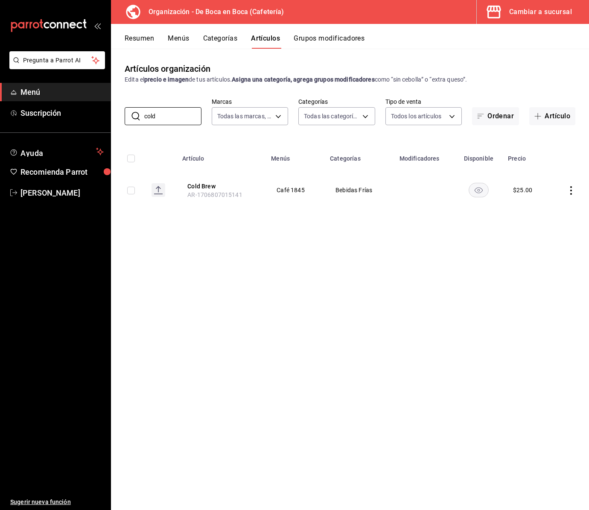
type input "cold"
click at [520, 14] on div "Cambiar a sucursal" at bounding box center [540, 12] width 63 height 12
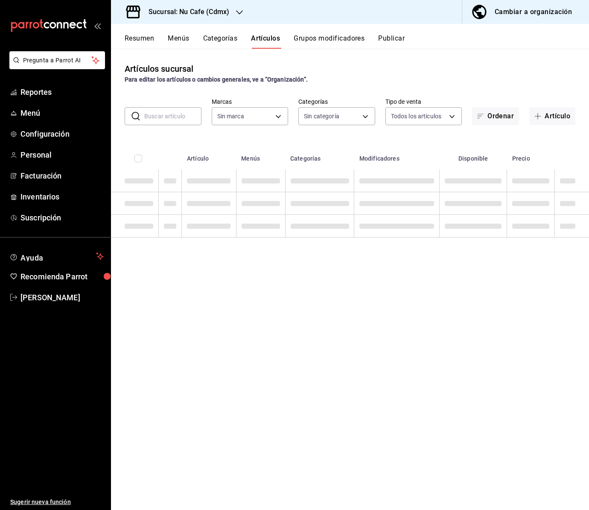
click at [238, 11] on icon "button" at bounding box center [239, 12] width 7 height 7
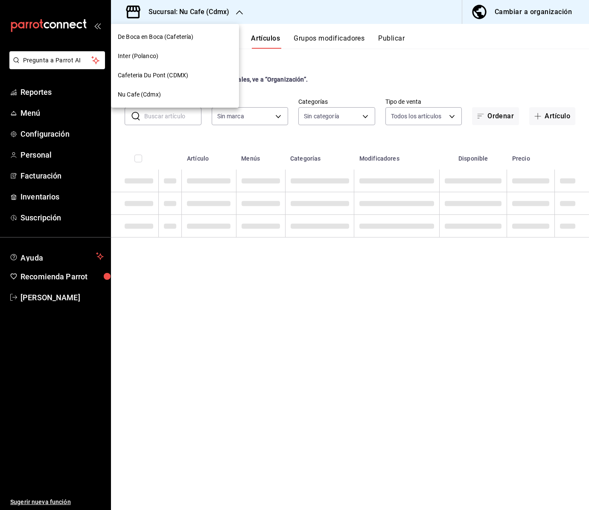
type input "bff11573-8288-425e-8a69-b3f5f84299b1,f592ace0-87a9-4565-a19c-ed486b3f4afa,9f45e…"
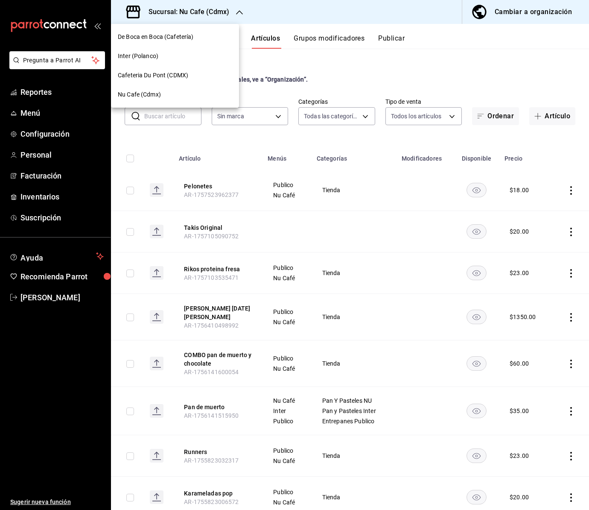
type input "0eed2892-7b63-413a-8f7e-1edbe76bc373"
click at [172, 39] on span "De Boca en Boca (Cafetería)" at bounding box center [156, 36] width 76 height 9
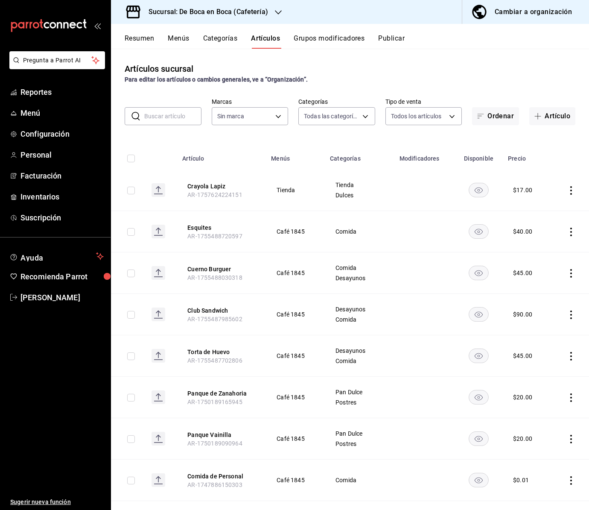
type input "96b92fd8-ecd9-4917-ae34-a503a6ec1cb7,f4369217-5354-4a5e-b4ff-cedfdf5bd663,09da8…"
click at [165, 117] on input "text" at bounding box center [172, 116] width 57 height 17
type input "c"
type input "4eab8db2-e1dc-4fb3-9b1f-7fa82010a4f3"
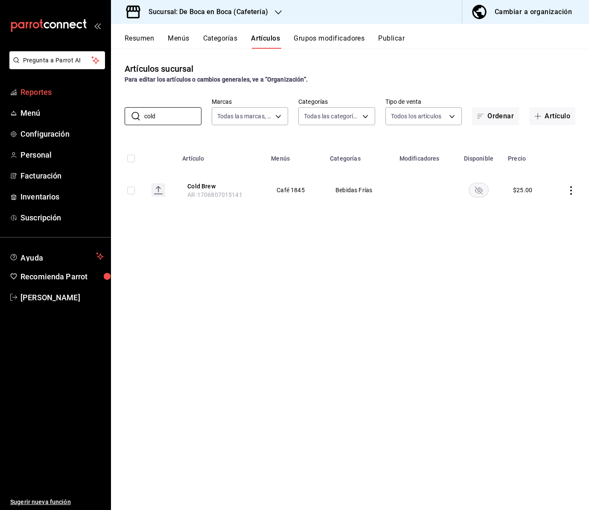
type input "cold"
click at [270, 13] on div "Sucursal: De Boca en Boca (Cafetería)" at bounding box center [201, 12] width 167 height 24
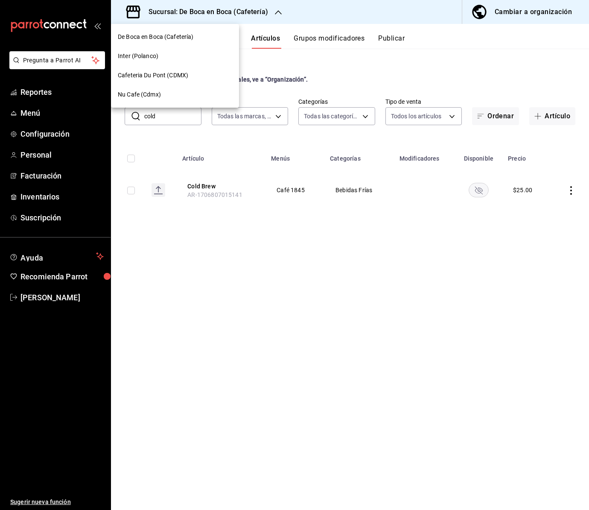
click at [137, 91] on span "Nu Cafe (Cdmx)" at bounding box center [139, 94] width 43 height 9
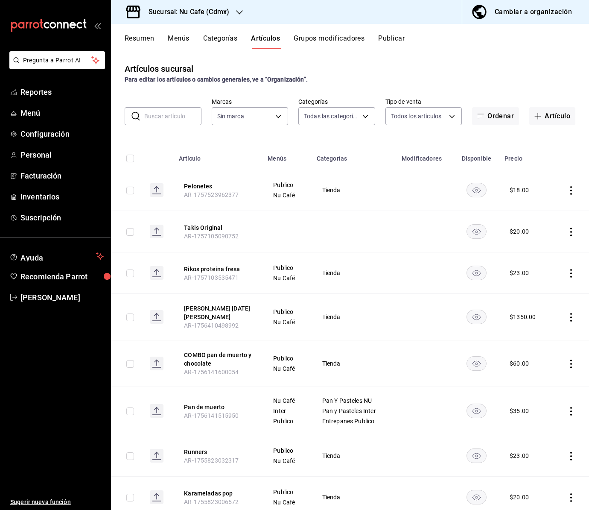
type input "bff11573-8288-425e-8a69-b3f5f84299b1,f592ace0-87a9-4565-a19c-ed486b3f4afa,9f45e…"
click at [170, 115] on input "text" at bounding box center [172, 116] width 57 height 17
type input "es"
type input "0eed2892-7b63-413a-8f7e-1edbe76bc373"
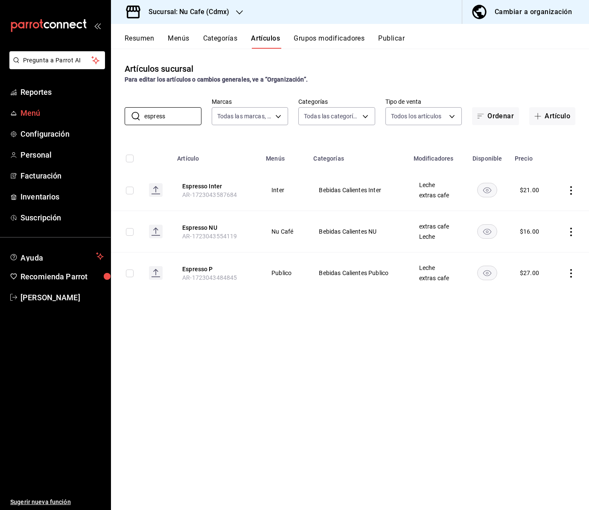
drag, startPoint x: 177, startPoint y: 113, endPoint x: 90, endPoint y: 104, distance: 87.5
click at [90, 104] on div "Pregunta a Parrot AI Reportes Menú Configuración Personal Facturación Inventari…" at bounding box center [294, 255] width 589 height 510
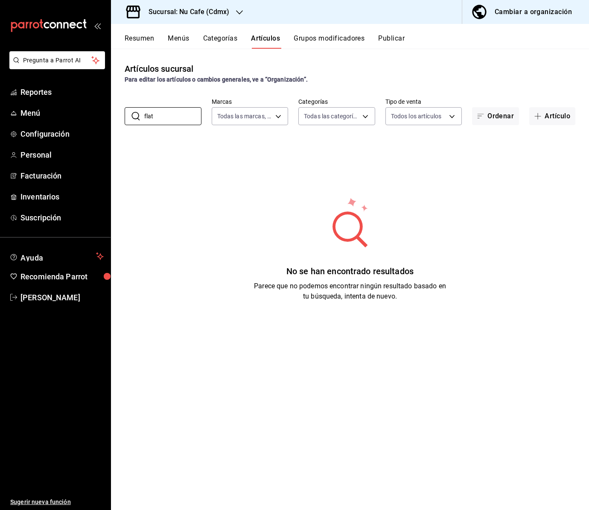
drag, startPoint x: 162, startPoint y: 119, endPoint x: 116, endPoint y: 115, distance: 46.2
click at [116, 115] on div "​ flat ​ Marcas Todas las marcas, Sin marca 0eed2892-7b63-413a-8f7e-1edbe76bc37…" at bounding box center [350, 111] width 478 height 27
click at [168, 118] on input "hot caramel" at bounding box center [172, 116] width 57 height 17
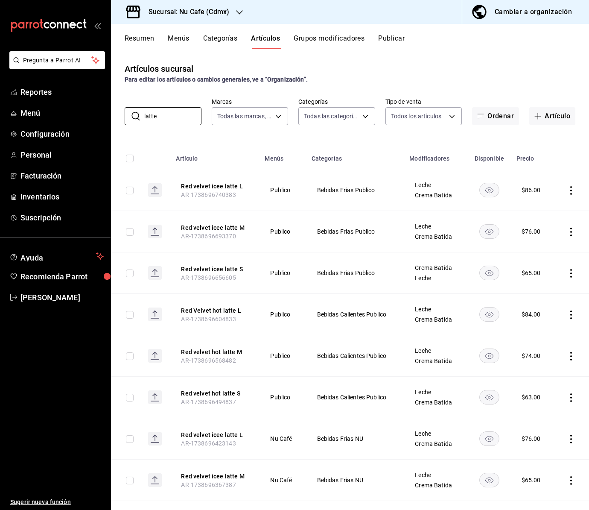
type input "latte"
click at [233, 9] on div "Sucursal: Nu Cafe (Cdmx)" at bounding box center [182, 12] width 128 height 24
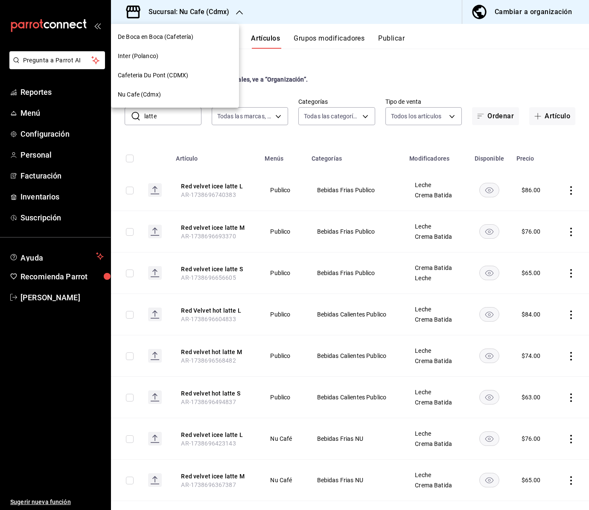
click at [171, 38] on span "De Boca en Boca (Cafetería)" at bounding box center [156, 36] width 76 height 9
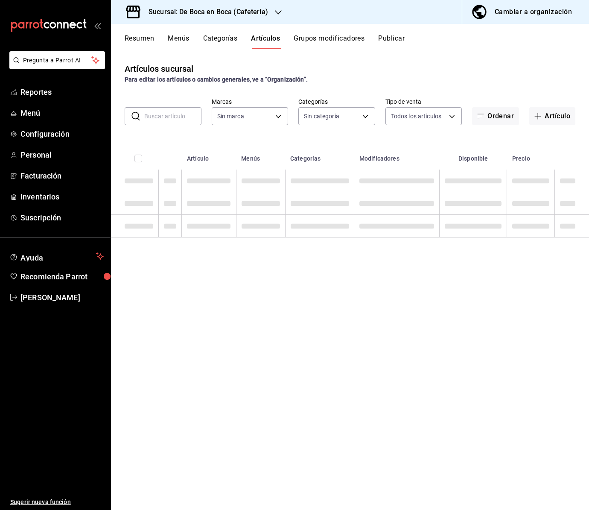
type input "96b92fd8-ecd9-4917-ae34-a503a6ec1cb7,f4369217-5354-4a5e-b4ff-cedfdf5bd663,09da8…"
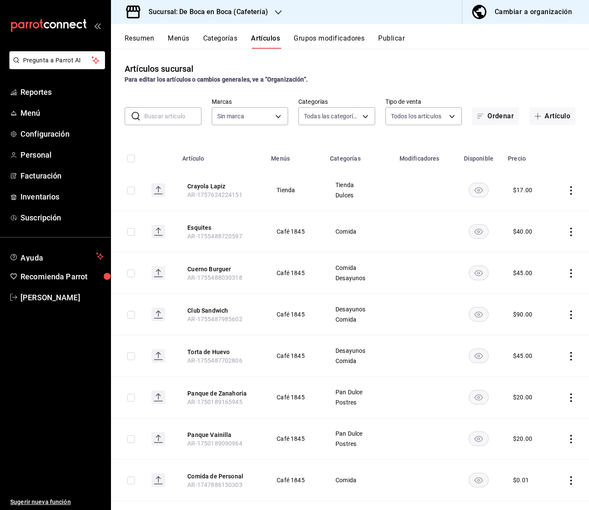
click at [157, 117] on input "text" at bounding box center [172, 116] width 57 height 17
type input "4eab8db2-e1dc-4fb3-9b1f-7fa82010a4f3"
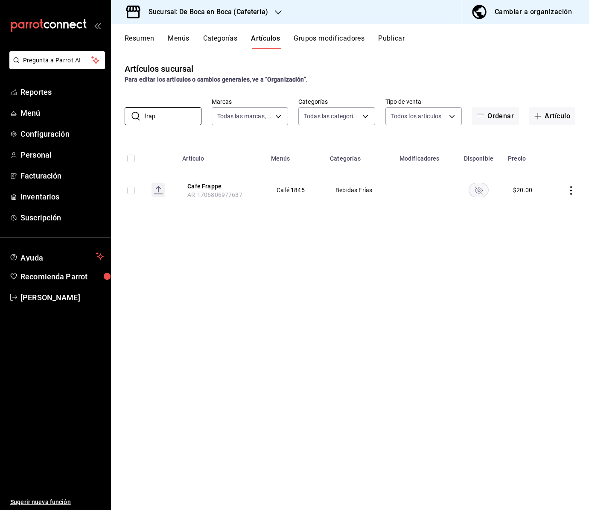
type input "frap"
click at [206, 184] on button "Cafe Frappe" at bounding box center [221, 186] width 68 height 9
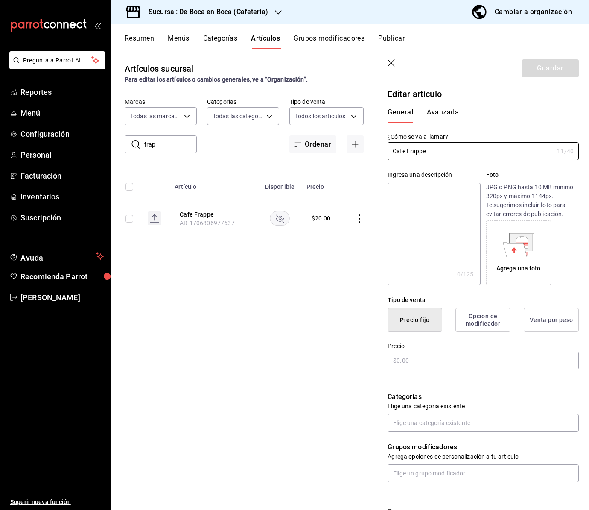
type input "$20.00"
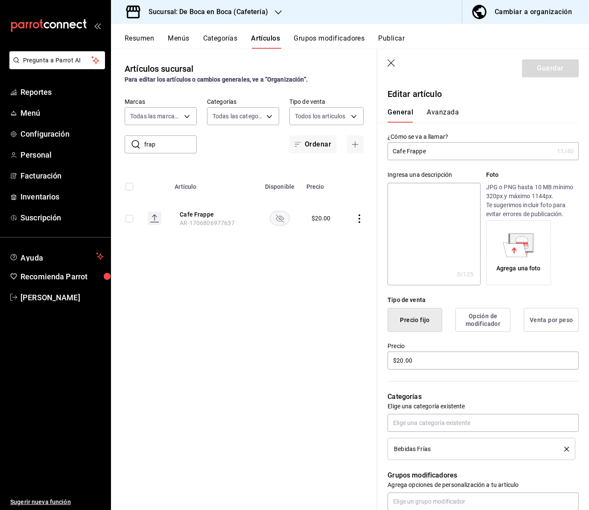
click at [390, 59] on icon "button" at bounding box center [392, 63] width 9 height 9
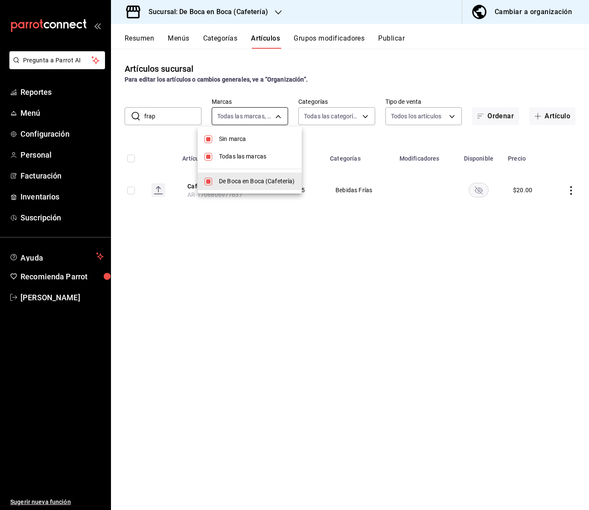
click at [262, 117] on body "Pregunta a Parrot AI Reportes Menú Configuración Personal Facturación Inventari…" at bounding box center [294, 255] width 589 height 510
click at [351, 117] on div at bounding box center [294, 255] width 589 height 510
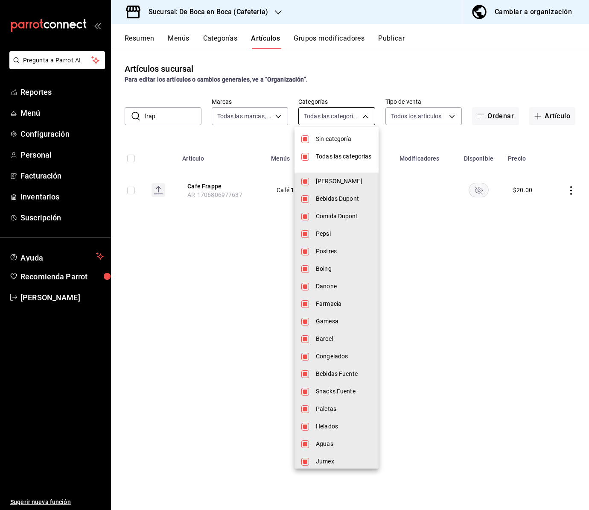
click at [359, 115] on body "Pregunta a Parrot AI Reportes Menú Configuración Personal Facturación Inventari…" at bounding box center [294, 255] width 589 height 510
click at [359, 115] on div at bounding box center [294, 255] width 589 height 510
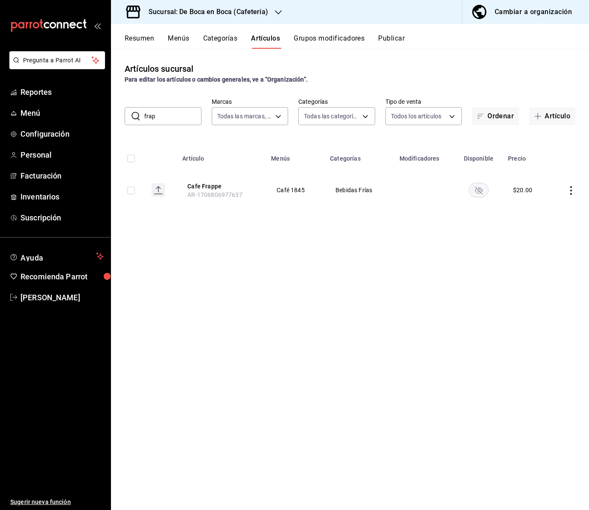
click at [163, 121] on input "frap" at bounding box center [172, 116] width 57 height 17
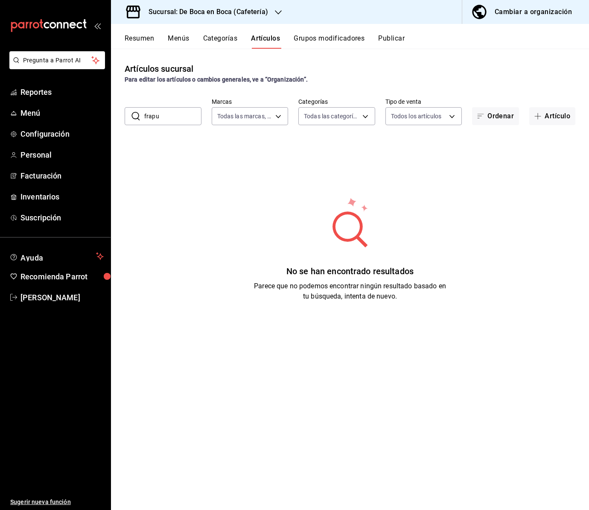
type input "frap"
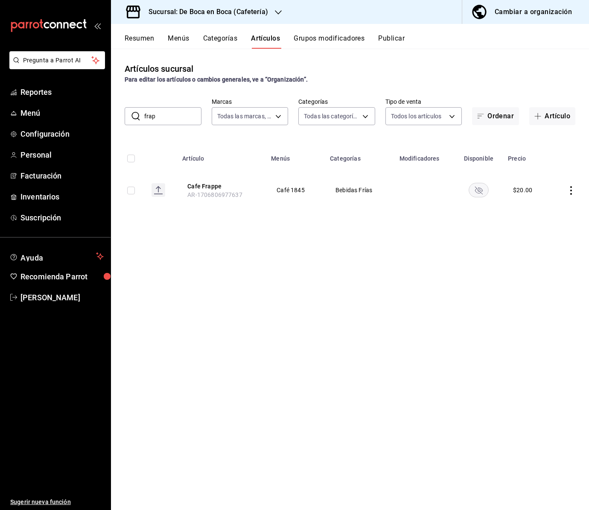
drag, startPoint x: 164, startPoint y: 120, endPoint x: 143, endPoint y: 118, distance: 21.0
click at [143, 118] on div "​ frap ​" at bounding box center [163, 116] width 77 height 18
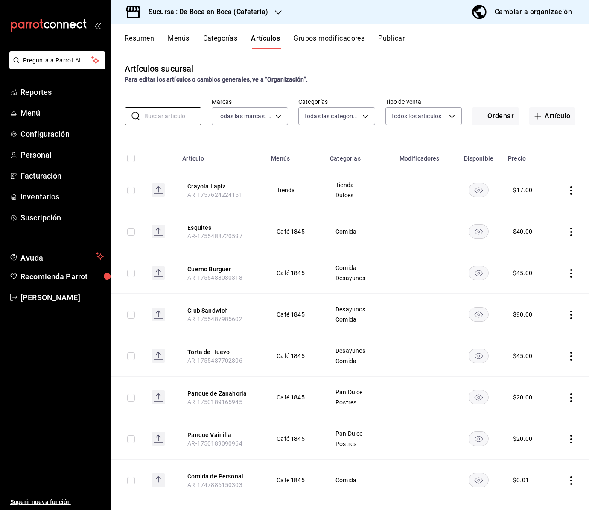
click at [225, 7] on h3 "Sucursal: De Boca en Boca (Cafetería)" at bounding box center [205, 12] width 126 height 10
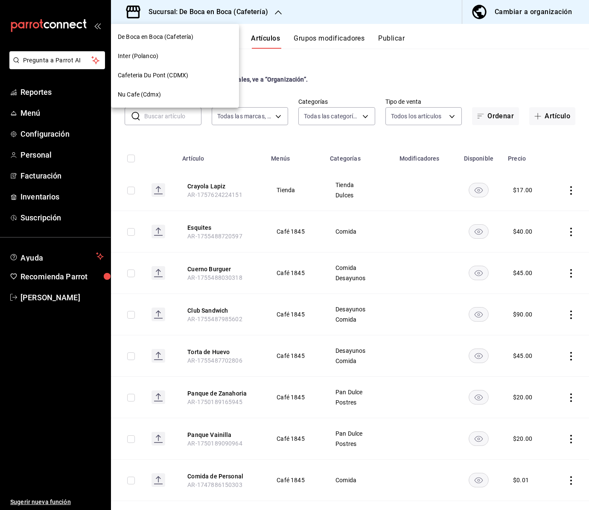
click at [159, 96] on span "Nu Cafe (Cdmx)" at bounding box center [139, 94] width 43 height 9
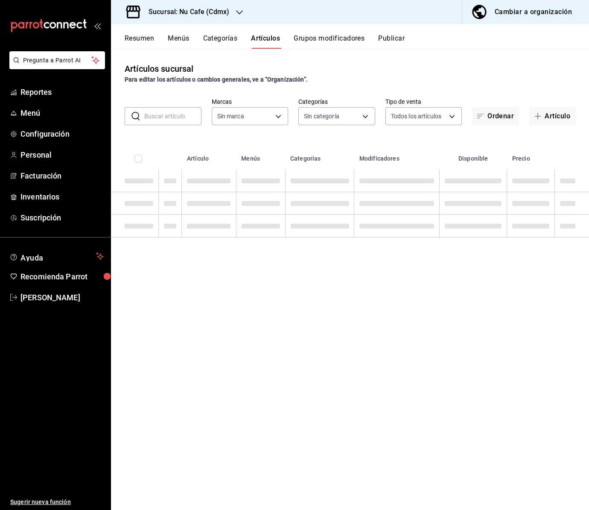
type input "bff11573-8288-425e-8a69-b3f5f84299b1,f592ace0-87a9-4565-a19c-ed486b3f4afa,9f45e…"
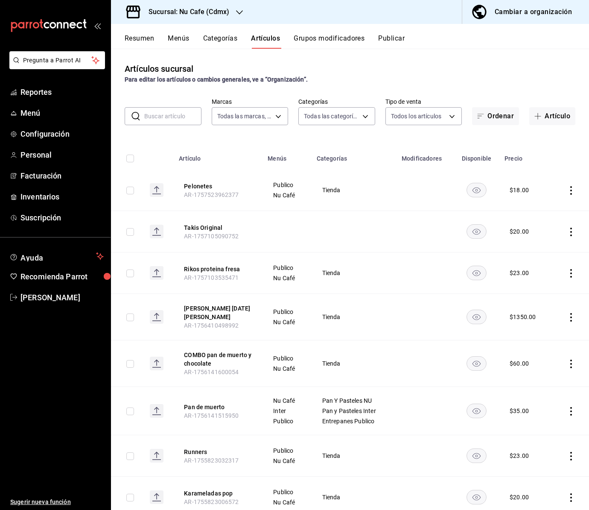
type input "0eed2892-7b63-413a-8f7e-1edbe76bc373"
click at [164, 115] on input "text" at bounding box center [172, 116] width 57 height 17
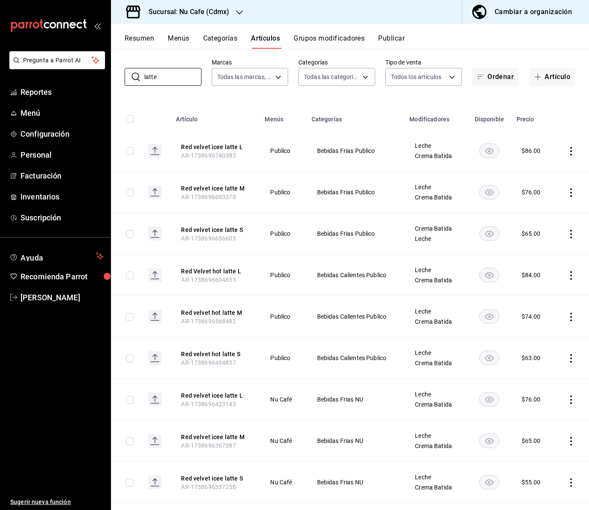
scroll to position [43, 0]
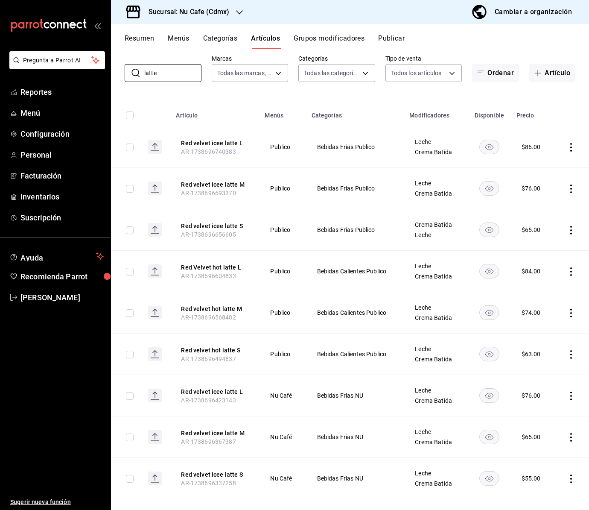
type input "latte"
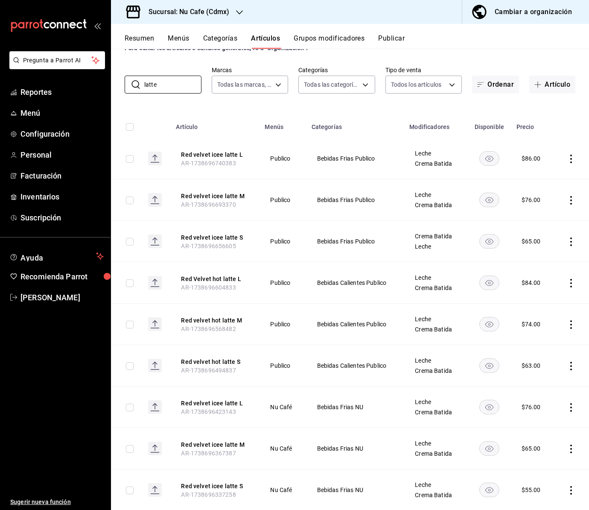
scroll to position [0, 0]
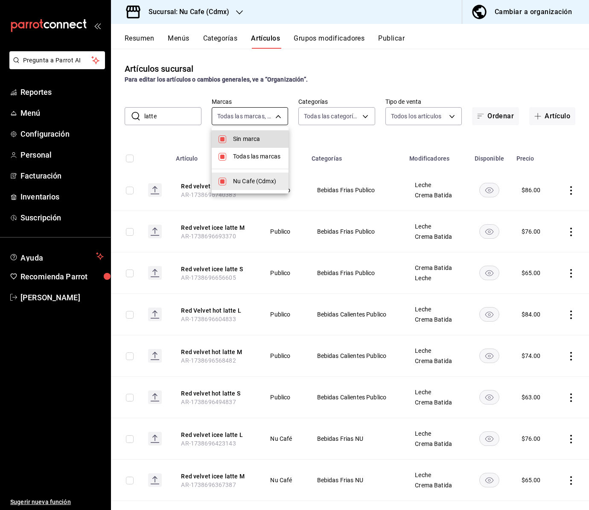
click at [266, 116] on body "Pregunta a Parrot AI Reportes Menú Configuración Personal Facturación Inventari…" at bounding box center [294, 255] width 589 height 510
click at [331, 116] on div at bounding box center [294, 255] width 589 height 510
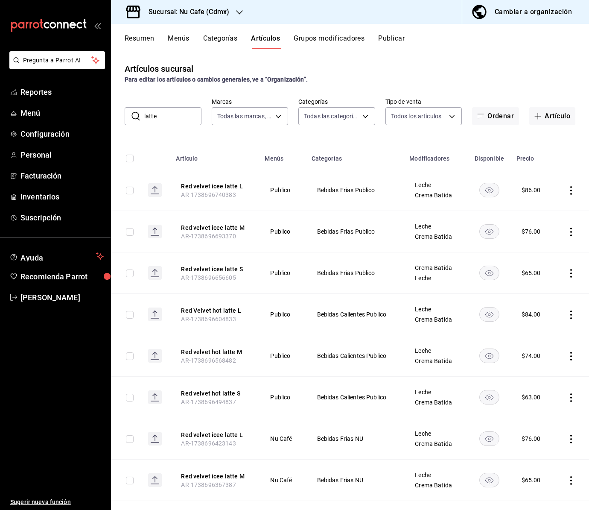
click at [337, 116] on body "Pregunta a Parrot AI Reportes Menú Configuración Personal Facturación Inventari…" at bounding box center [294, 255] width 589 height 510
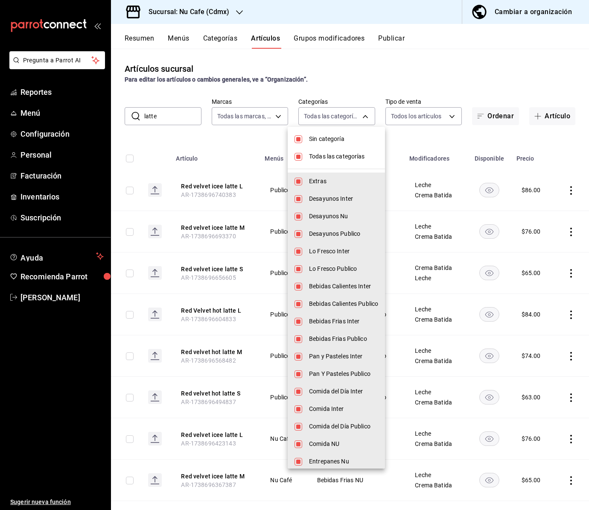
click at [331, 140] on span "Sin categoría" at bounding box center [343, 138] width 69 height 9
click at [329, 140] on span "Sin categoría" at bounding box center [343, 138] width 69 height 9
checkbox input "true"
click at [326, 158] on span "Todas las categorías" at bounding box center [343, 156] width 69 height 9
checkbox input "false"
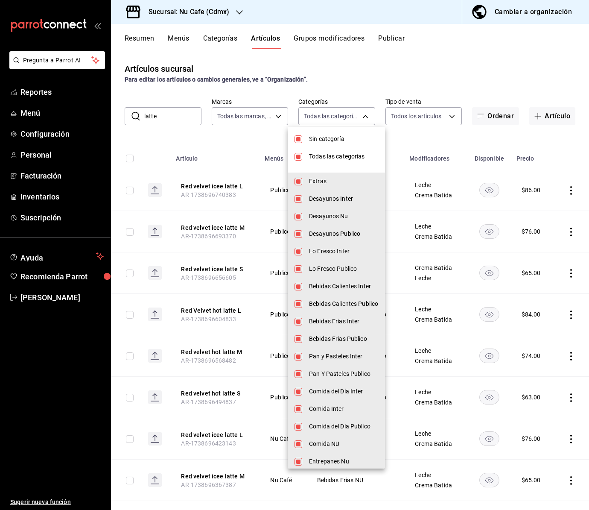
checkbox input "false"
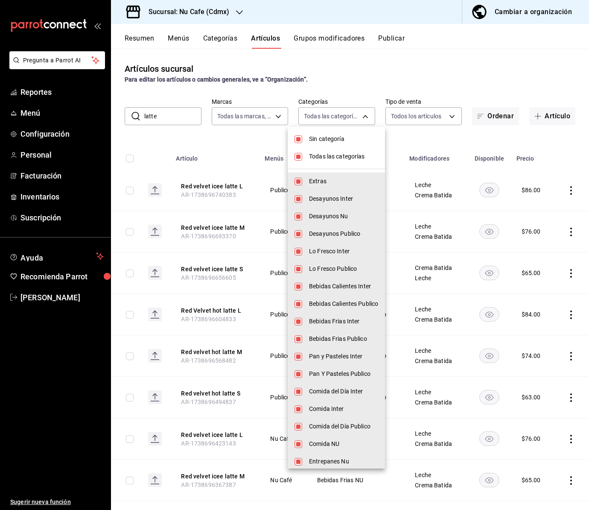
checkbox input "false"
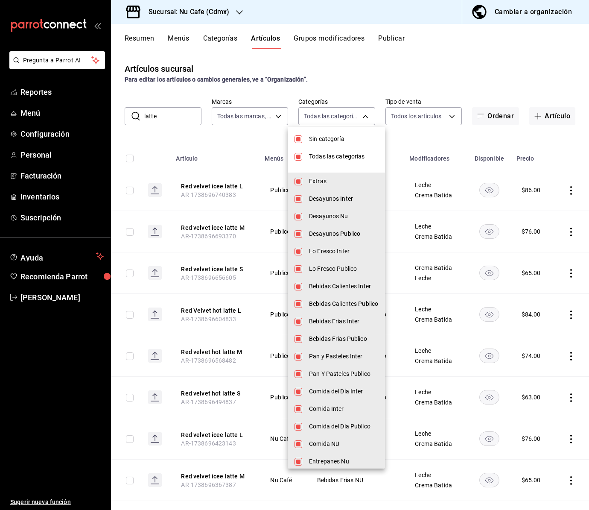
checkbox input "false"
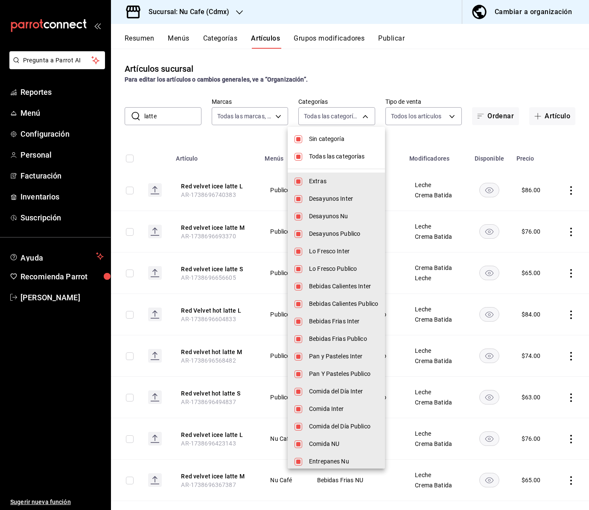
checkbox input "false"
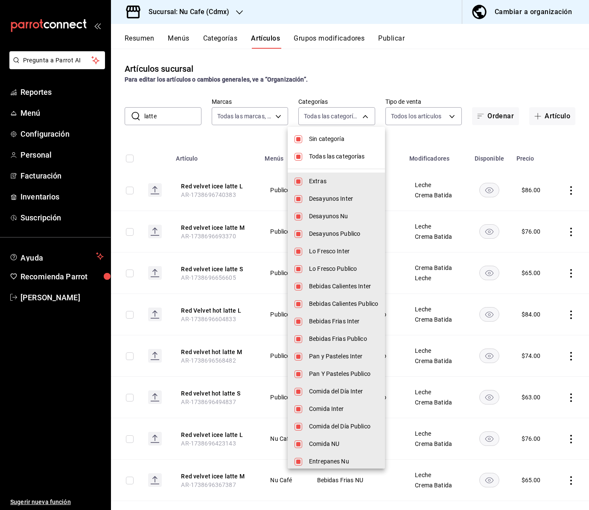
checkbox input "false"
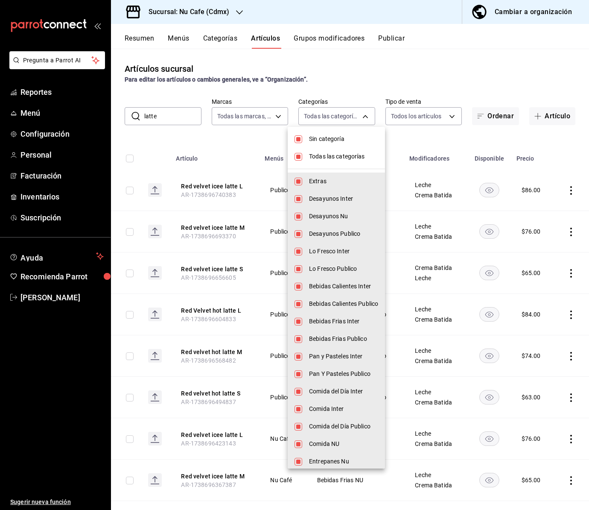
checkbox input "false"
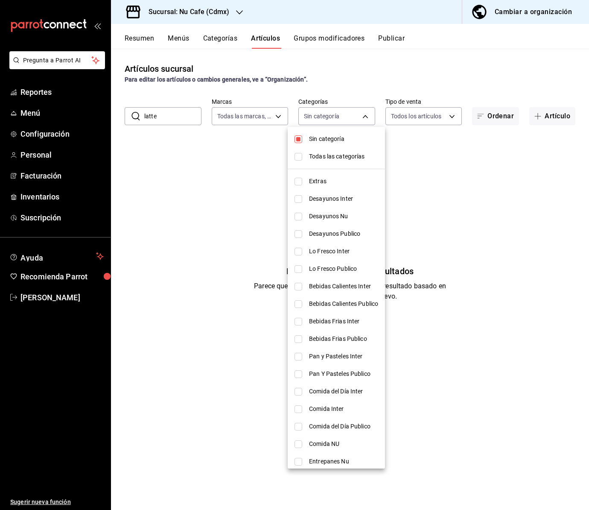
click at [352, 232] on span "Desayunos Publico" at bounding box center [343, 233] width 69 height 9
type input "c8ea31b6-1108-4eef-89c4-16ee542cb727"
checkbox input "true"
click at [348, 269] on span "Lo Fresco Publico" at bounding box center [343, 268] width 69 height 9
type input "c8ea31b6-1108-4eef-89c4-16ee542cb727,e73b6660-037c-4bcb-9ce8-86bea2479f17"
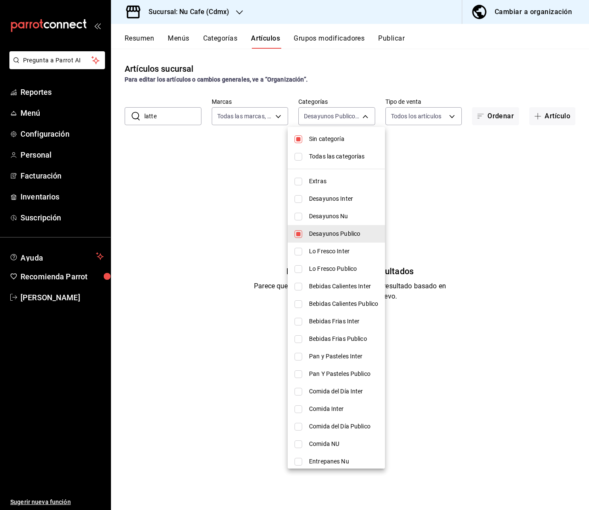
checkbox input "true"
click at [355, 303] on span "Bebidas Calientes Publico" at bounding box center [343, 303] width 69 height 9
type input "c8ea31b6-1108-4eef-89c4-16ee542cb727,e73b6660-037c-4bcb-9ce8-86bea2479f17,d1a9a…"
checkbox input "true"
click at [344, 340] on span "Bebidas Frias Publico" at bounding box center [343, 338] width 69 height 9
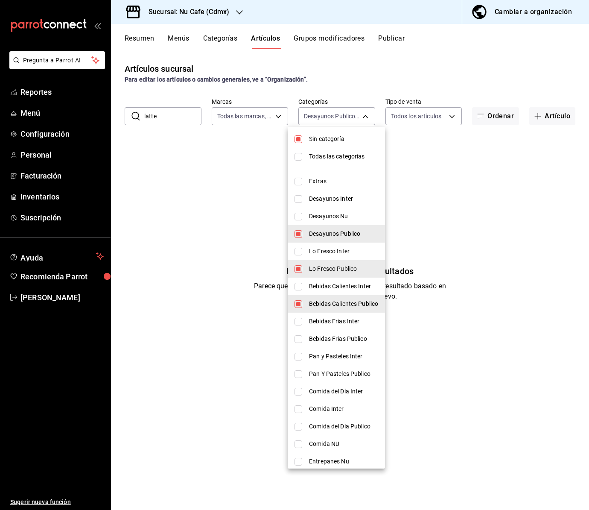
type input "c8ea31b6-1108-4eef-89c4-16ee542cb727,e73b6660-037c-4bcb-9ce8-86bea2479f17,d1a9a…"
checkbox input "true"
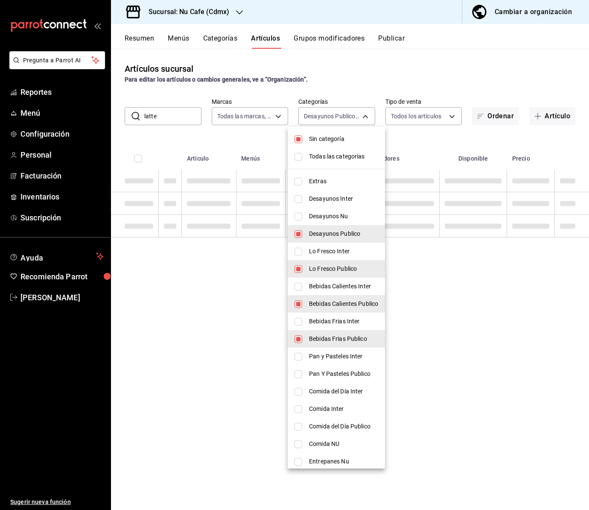
click at [348, 370] on span "Pan Y Pasteles Publico" at bounding box center [343, 373] width 69 height 9
type input "c8ea31b6-1108-4eef-89c4-16ee542cb727,e73b6660-037c-4bcb-9ce8-86bea2479f17,d1a9a…"
checkbox input "true"
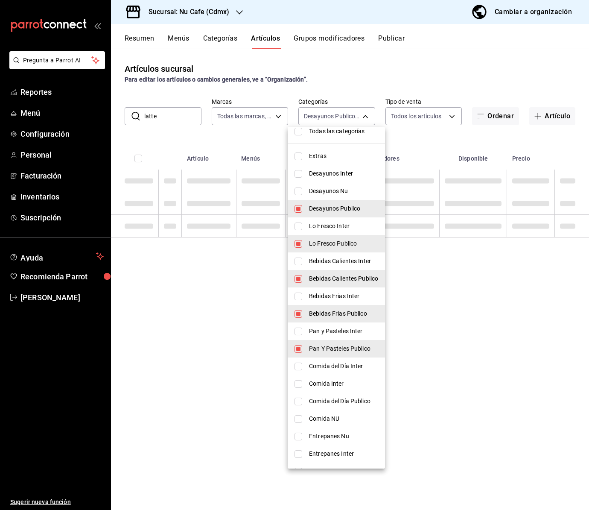
scroll to position [53, 0]
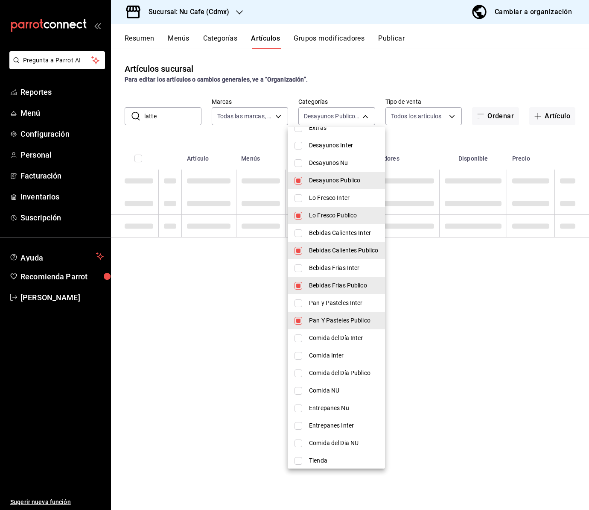
click at [351, 374] on span "Comida del Día Publico" at bounding box center [343, 372] width 69 height 9
type input "c8ea31b6-1108-4eef-89c4-16ee542cb727,e73b6660-037c-4bcb-9ce8-86bea2479f17,d1a9a…"
checkbox input "true"
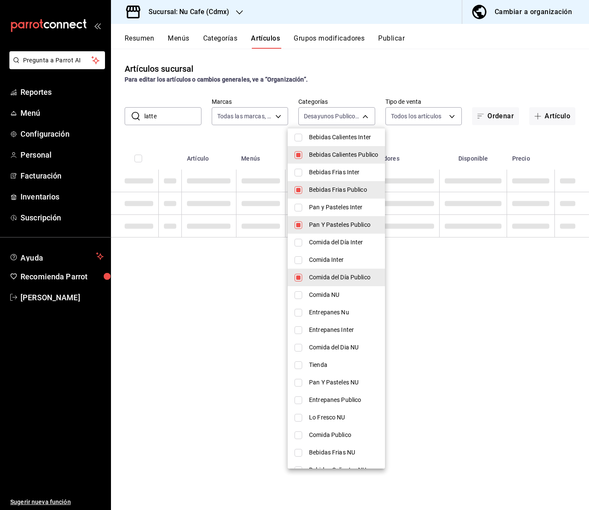
scroll to position [149, 0]
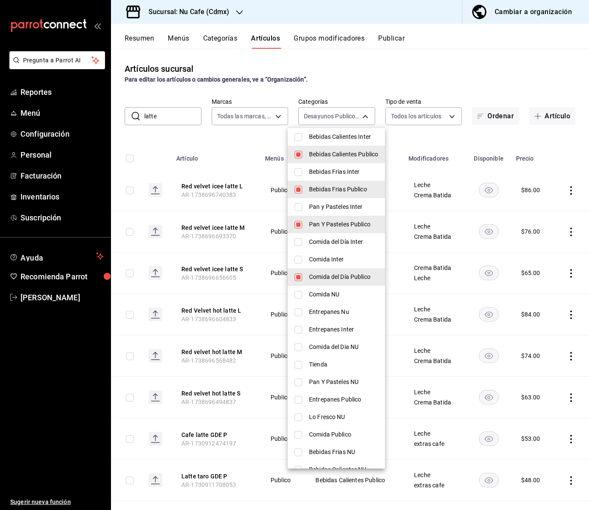
click at [345, 400] on span "Entrepanes Publico" at bounding box center [343, 399] width 69 height 9
type input "c8ea31b6-1108-4eef-89c4-16ee542cb727,e73b6660-037c-4bcb-9ce8-86bea2479f17,d1a9a…"
checkbox input "true"
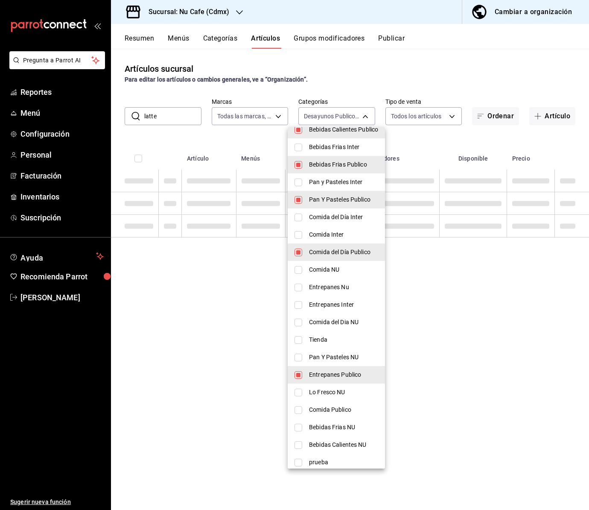
scroll to position [180, 0]
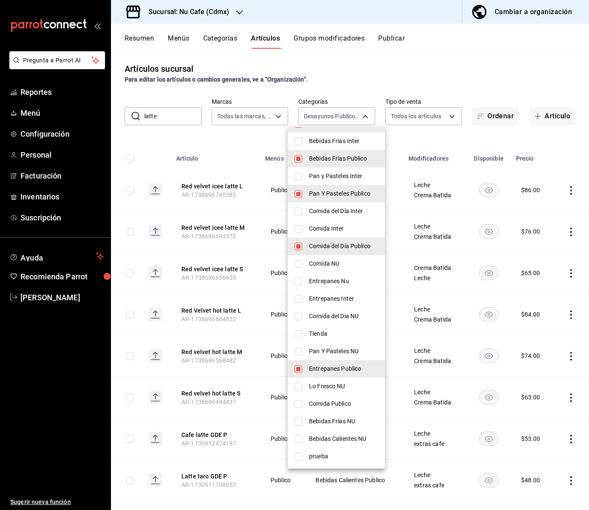
click at [339, 405] on span "Comida Publico" at bounding box center [343, 403] width 69 height 9
type input "c8ea31b6-1108-4eef-89c4-16ee542cb727,e73b6660-037c-4bcb-9ce8-86bea2479f17,d1a9a…"
checkbox input "true"
click at [170, 113] on div at bounding box center [294, 255] width 589 height 510
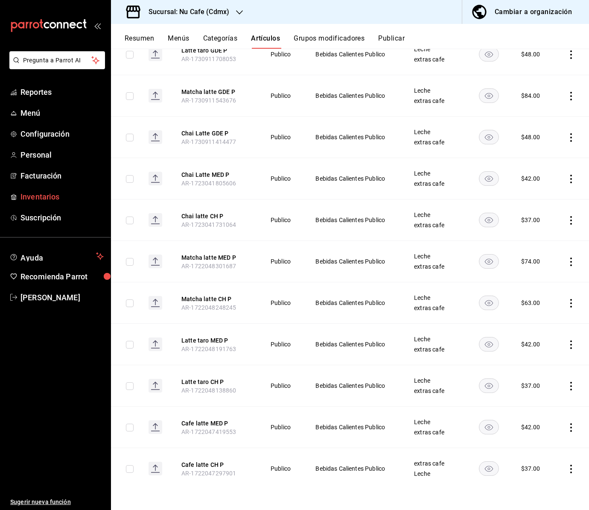
scroll to position [0, 0]
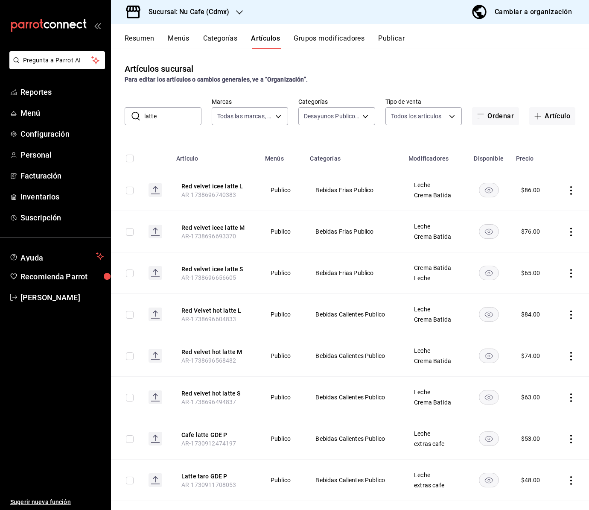
drag, startPoint x: 167, startPoint y: 117, endPoint x: 131, endPoint y: 115, distance: 36.3
click at [131, 115] on div "​ latte ​" at bounding box center [163, 116] width 77 height 18
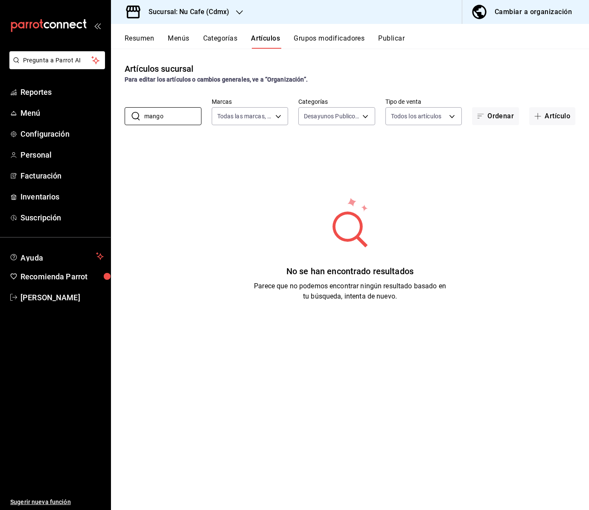
type input "mango"
click at [240, 13] on icon "button" at bounding box center [239, 12] width 7 height 7
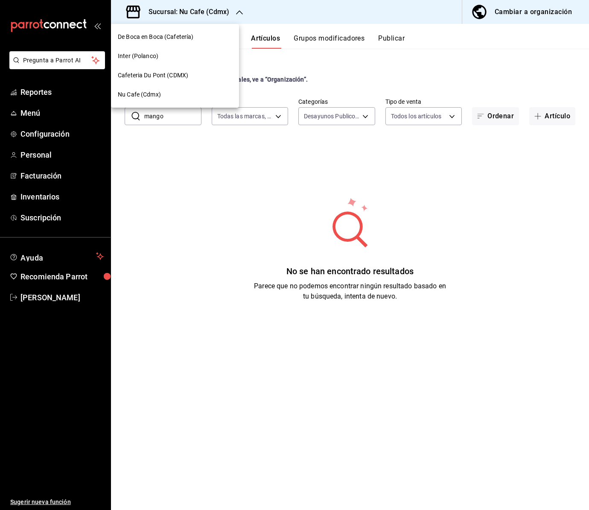
click at [196, 75] on div "Cafeteria Du Pont (CDMX)" at bounding box center [175, 75] width 114 height 9
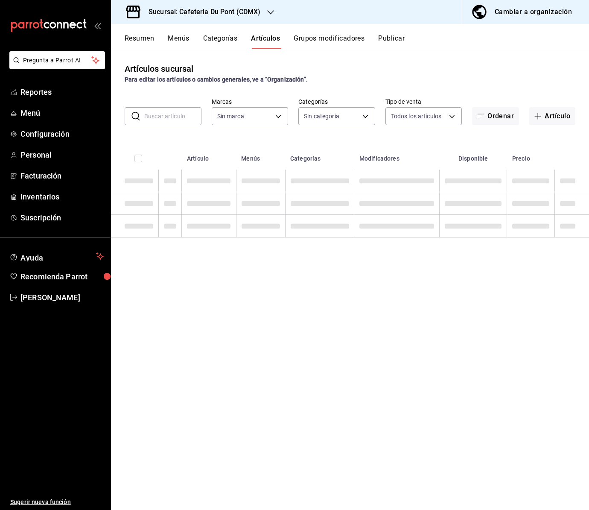
type input "c03253b1-4988-4183-8445-9a1c8a7da68d,5649d61c-5875-424e-be38-053ceca58422,a2edc…"
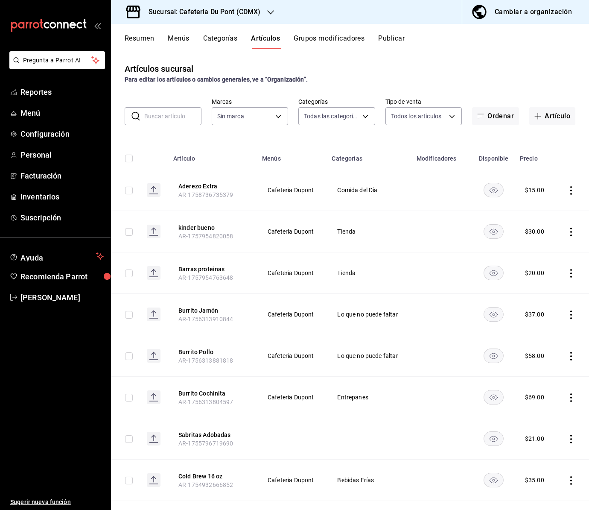
click at [175, 114] on input "text" at bounding box center [172, 116] width 57 height 17
type input "m"
type input "03234600-dbf0-4e52-b833-2cd86aed28b4"
type input "mango"
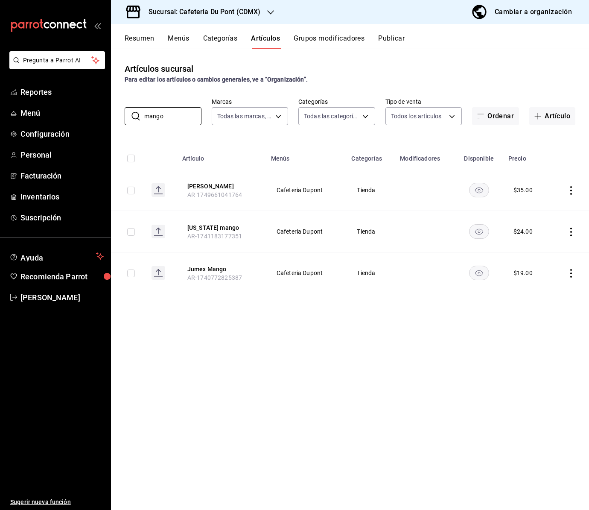
type input "mango"
click at [254, 13] on h3 "Sucursal: Cafeteria Du Pont (CDMX)" at bounding box center [201, 12] width 119 height 10
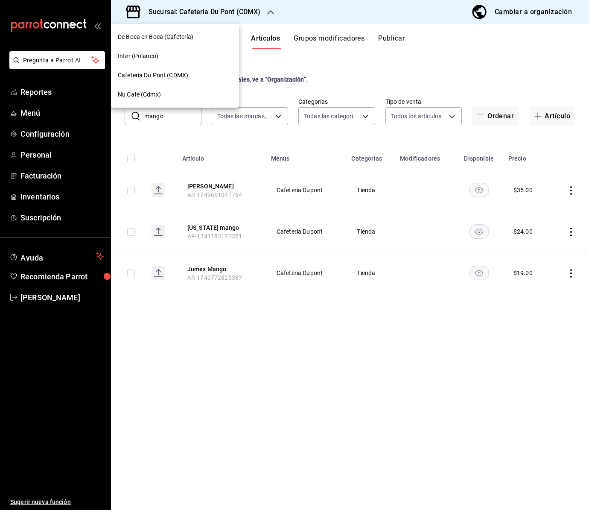
click at [179, 37] on span "De Boca en Boca (Cafetería)" at bounding box center [156, 36] width 76 height 9
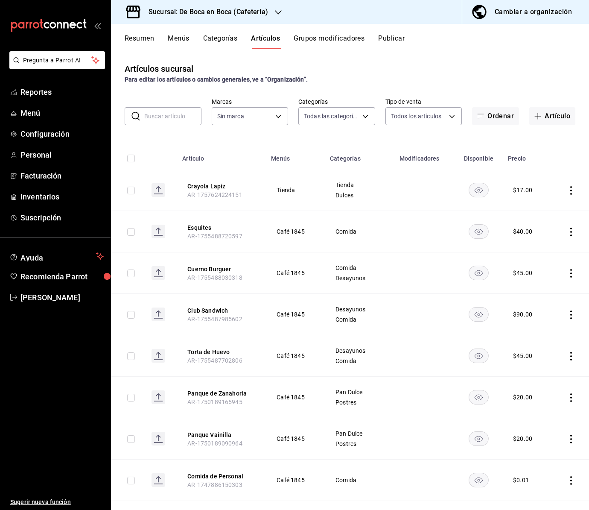
type input "96b92fd8-ecd9-4917-ae34-a503a6ec1cb7,f4369217-5354-4a5e-b4ff-cedfdf5bd663,09da8…"
click at [166, 118] on input "text" at bounding box center [172, 116] width 57 height 17
type input "m"
type input "4eab8db2-e1dc-4fb3-9b1f-7fa82010a4f3"
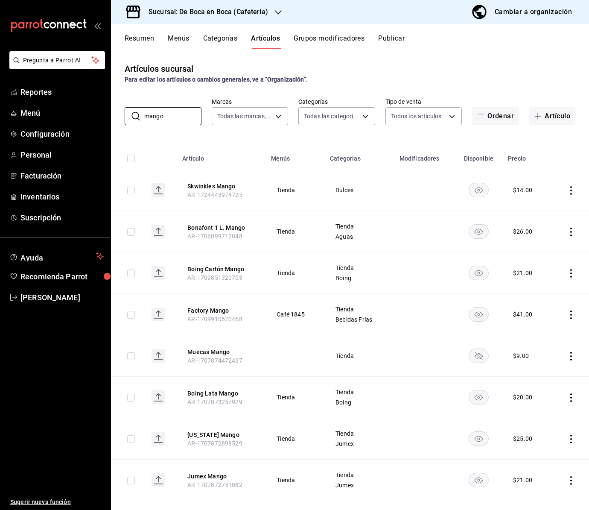
type input "mango"
click at [264, 14] on h3 "Sucursal: De Boca en Boca (Cafetería)" at bounding box center [205, 12] width 126 height 10
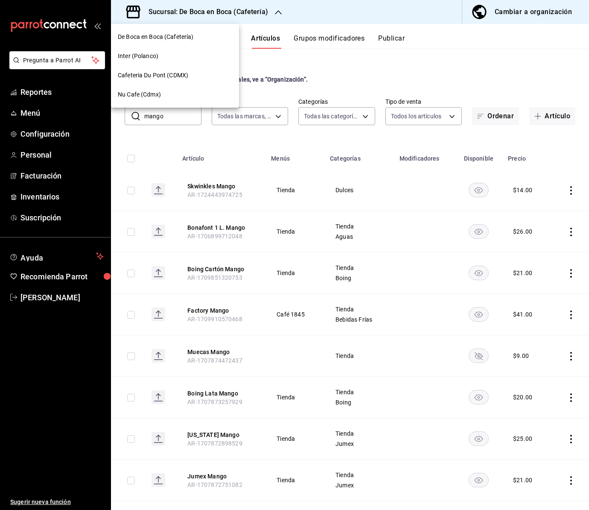
click at [140, 56] on span "Inter (Polanco)" at bounding box center [138, 56] width 41 height 9
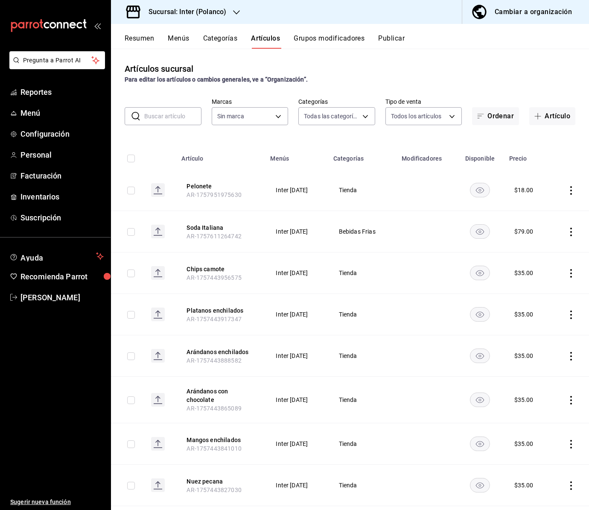
type input "2922a158-f656-4101-8466-3f57c430872e,7807658e-ca24-4cfa-a130-a47bcfe9514e,fe6c0…"
type input "a22f98e6-325f-4293-924e-6fed97b22470"
click at [162, 115] on input "text" at bounding box center [172, 116] width 57 height 17
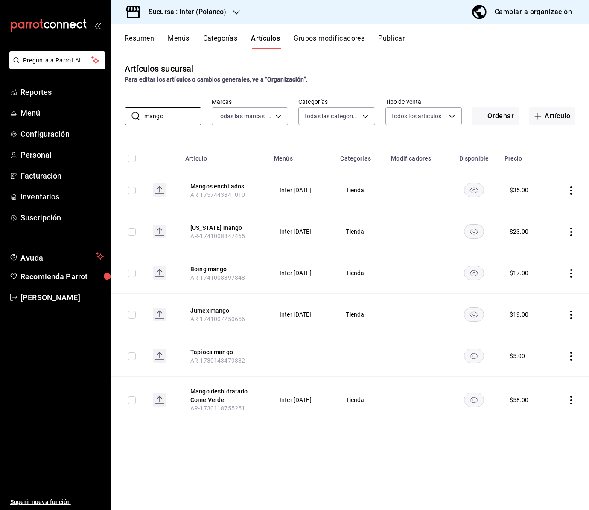
type input "mango"
click at [221, 13] on h3 "Sucursal: Inter (Polanco)" at bounding box center [184, 12] width 85 height 10
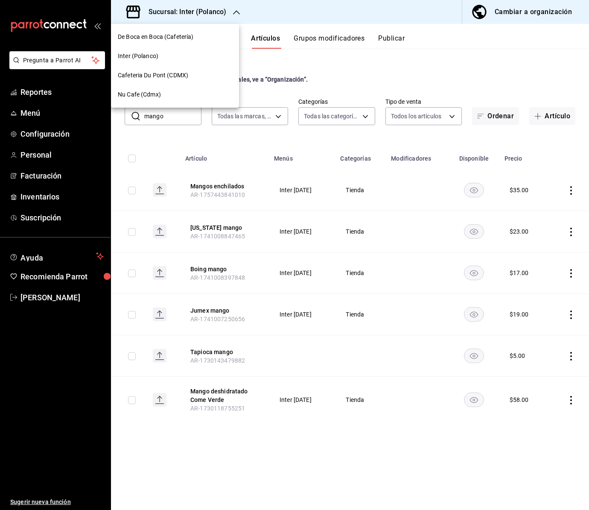
click at [159, 95] on span "Nu Cafe (Cdmx)" at bounding box center [139, 94] width 43 height 9
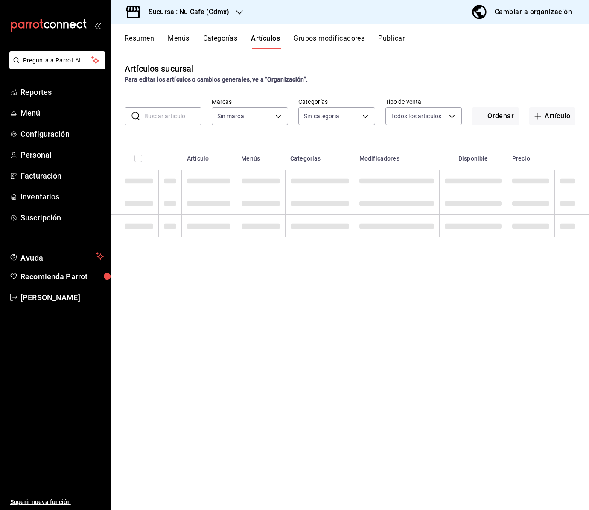
type input "bff11573-8288-425e-8a69-b3f5f84299b1,f592ace0-87a9-4565-a19c-ed486b3f4afa,9f45e…"
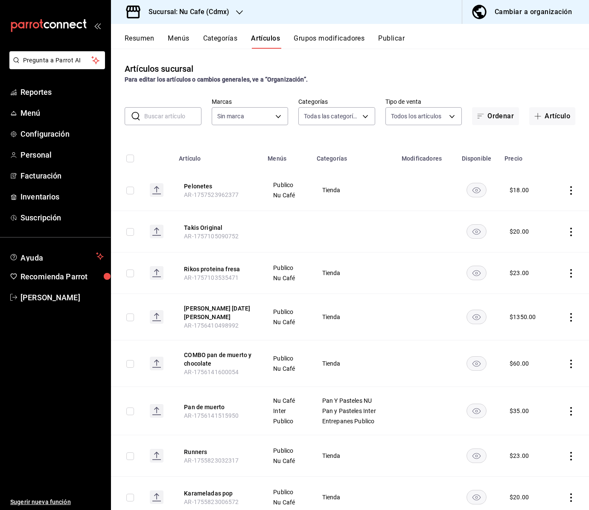
click at [171, 115] on input "text" at bounding box center [172, 116] width 57 height 17
type input "ma"
type input "0eed2892-7b63-413a-8f7e-1edbe76bc373"
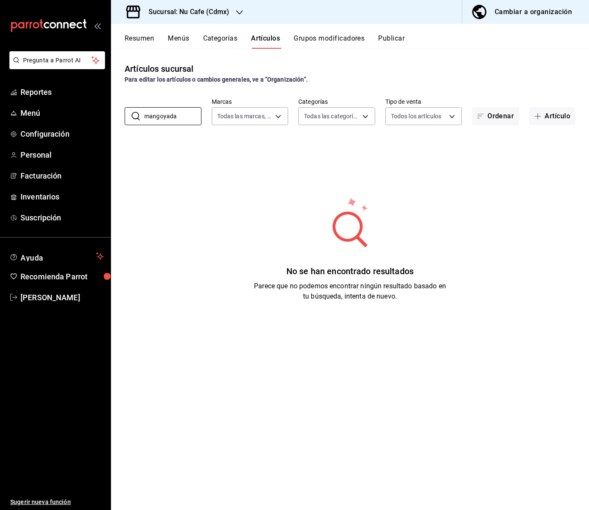
drag, startPoint x: 180, startPoint y: 117, endPoint x: 123, endPoint y: 114, distance: 56.4
click at [123, 114] on div "​ mangoyada ​ Marcas Todas las marcas, Sin marca 0eed2892-7b63-413a-8f7e-1edbe7…" at bounding box center [350, 111] width 478 height 27
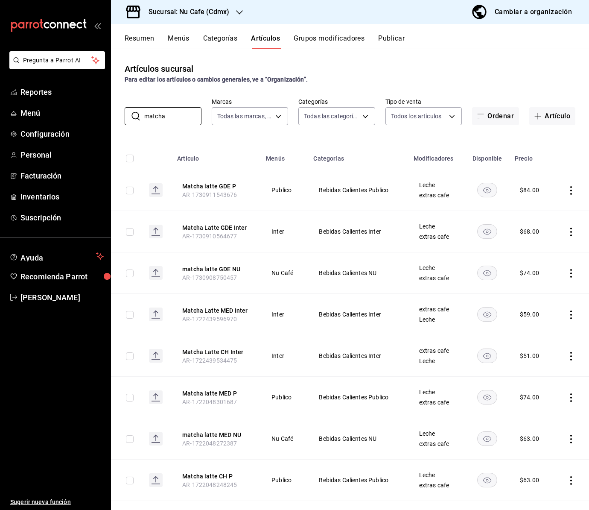
type input "matcha"
